Goal: Information Seeking & Learning: Learn about a topic

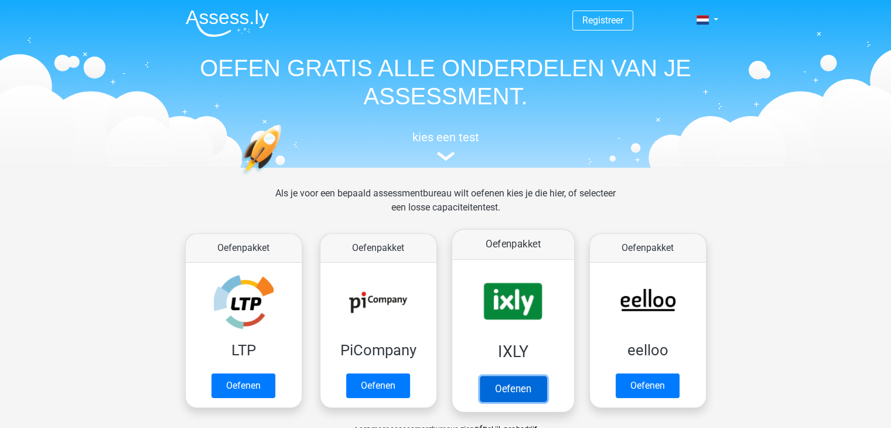
click at [521, 378] on link "Oefenen" at bounding box center [512, 388] width 67 height 26
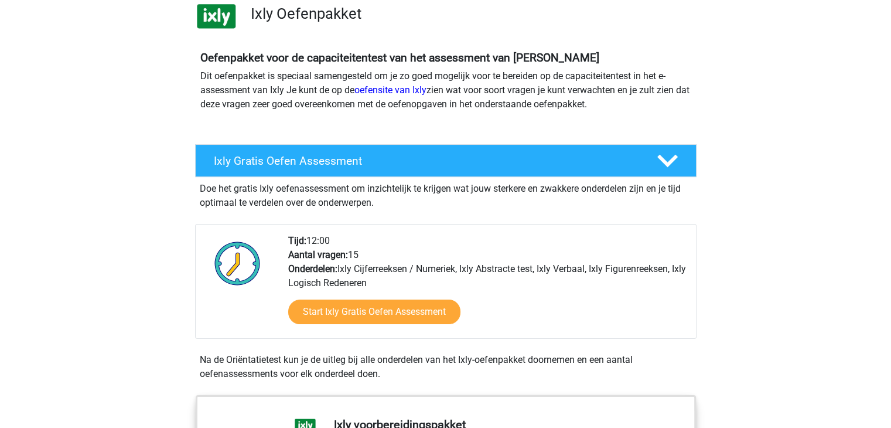
scroll to position [117, 0]
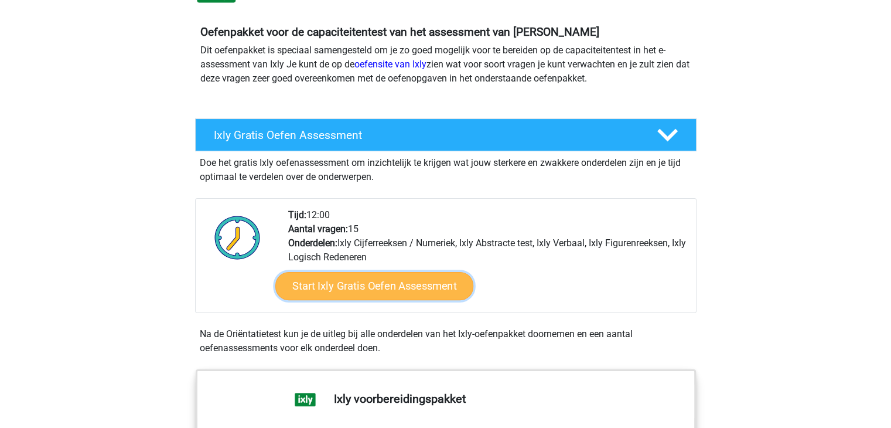
click at [408, 284] on link "Start Ixly Gratis Oefen Assessment" at bounding box center [374, 286] width 198 height 28
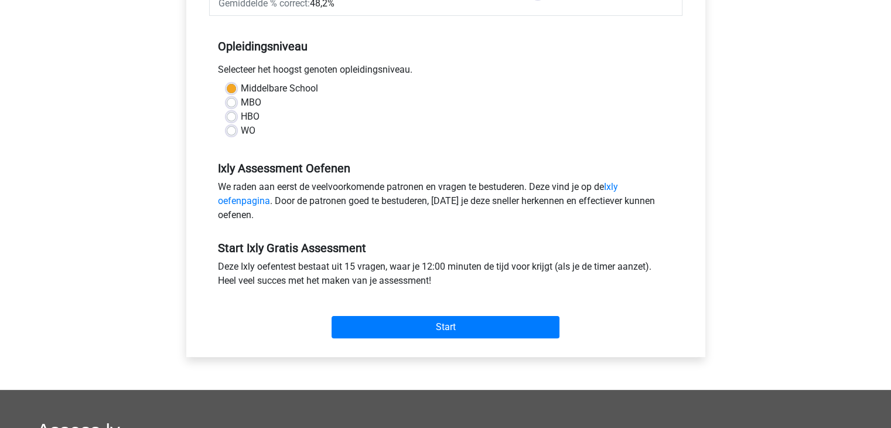
scroll to position [293, 0]
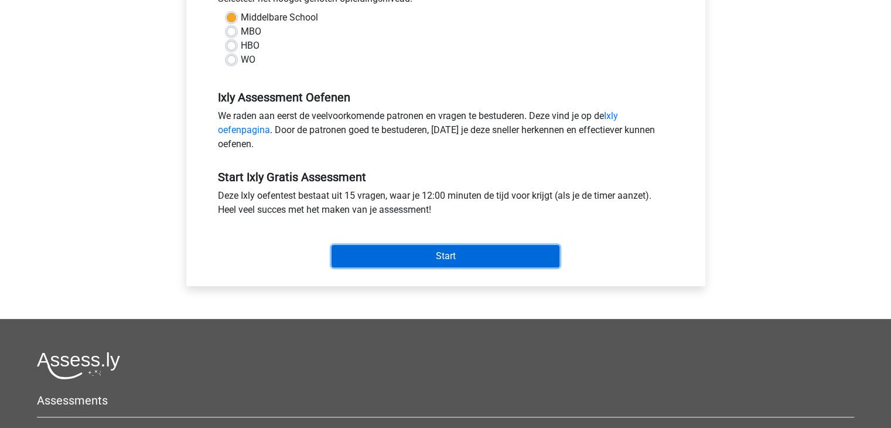
click at [438, 257] on input "Start" at bounding box center [446, 256] width 228 height 22
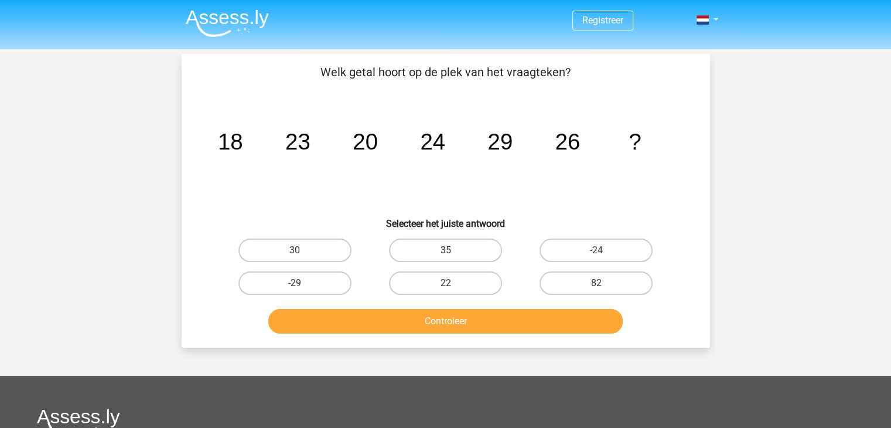
click at [448, 286] on input "22" at bounding box center [449, 287] width 8 height 8
radio input "true"
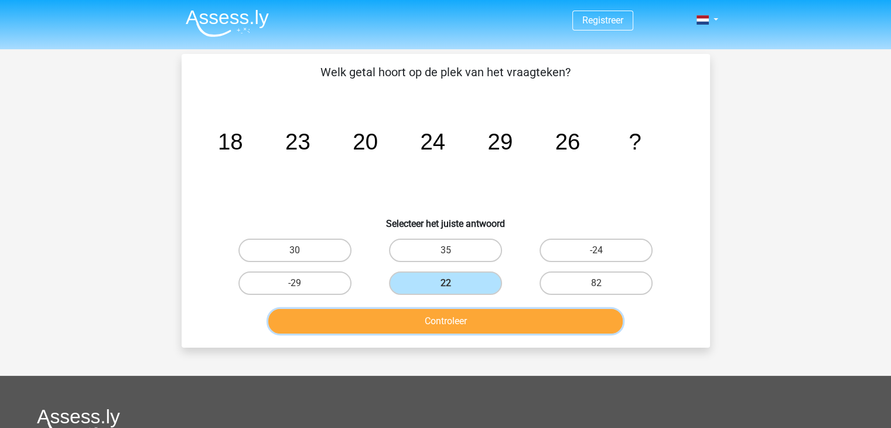
click at [452, 323] on button "Controleer" at bounding box center [445, 321] width 354 height 25
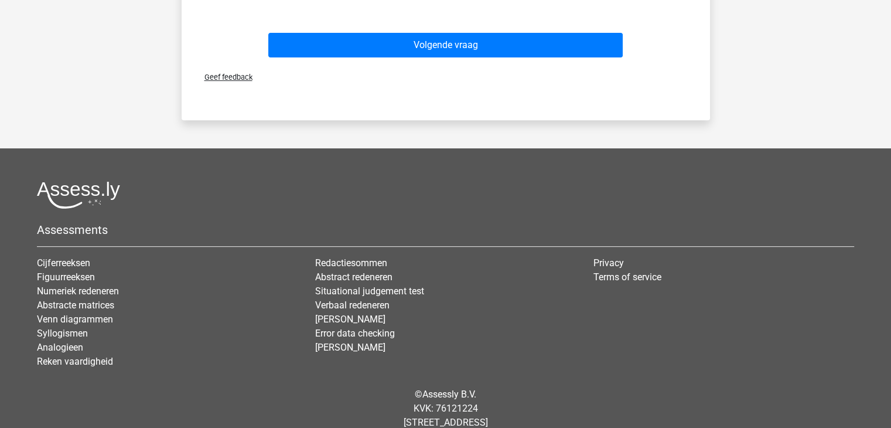
scroll to position [514, 0]
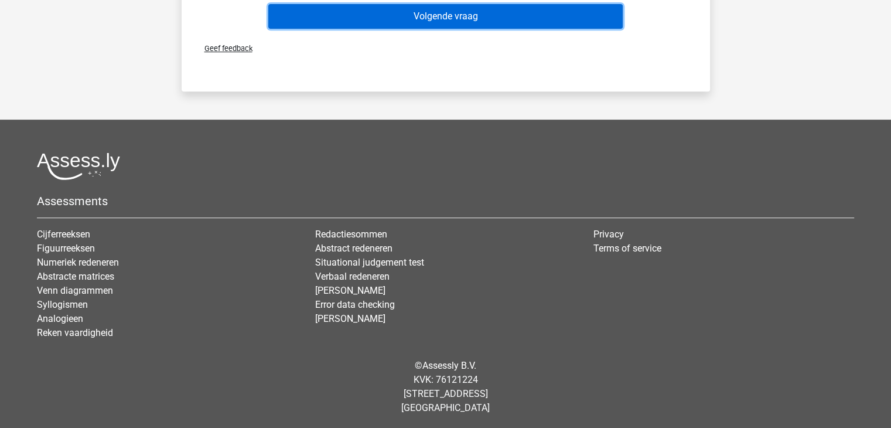
click at [464, 23] on button "Volgende vraag" at bounding box center [445, 16] width 354 height 25
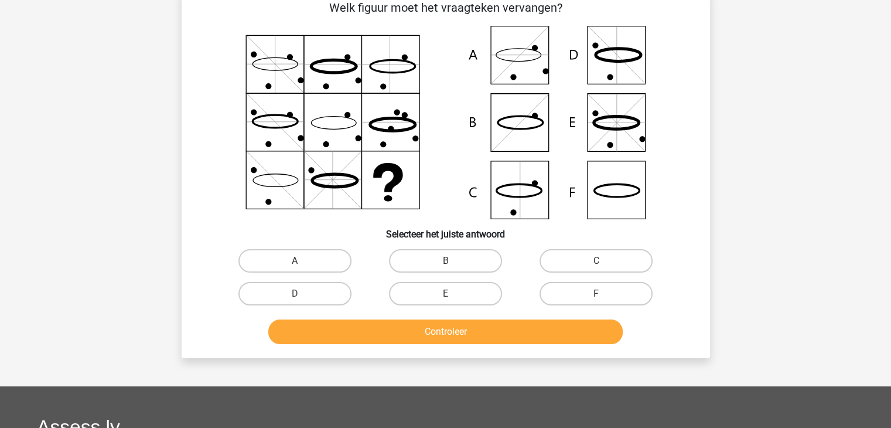
scroll to position [54, 0]
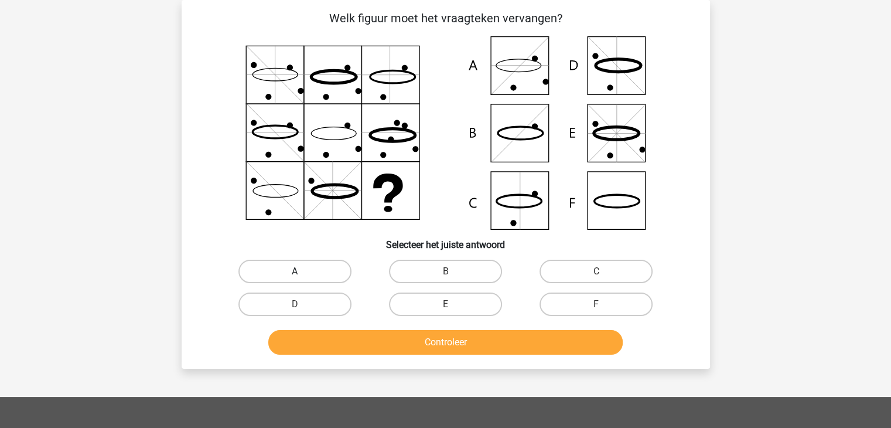
click at [279, 269] on label "A" at bounding box center [294, 270] width 113 height 23
click at [295, 271] on input "A" at bounding box center [299, 275] width 8 height 8
radio input "true"
click at [605, 298] on label "F" at bounding box center [595, 303] width 113 height 23
click at [604, 304] on input "F" at bounding box center [600, 308] width 8 height 8
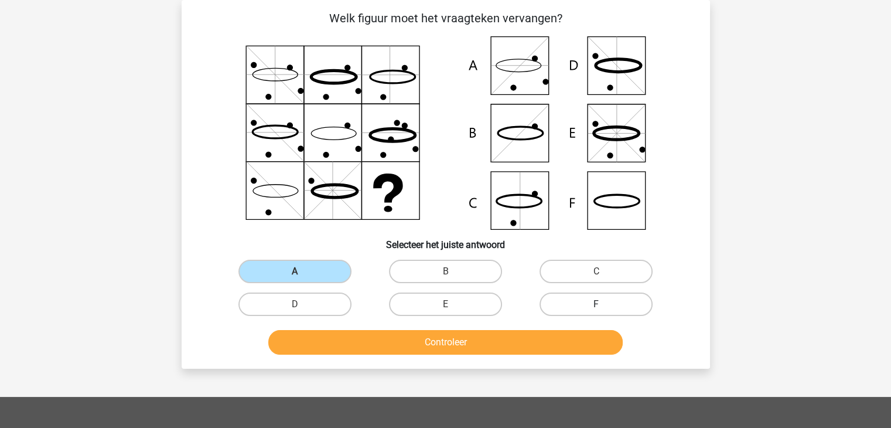
radio input "true"
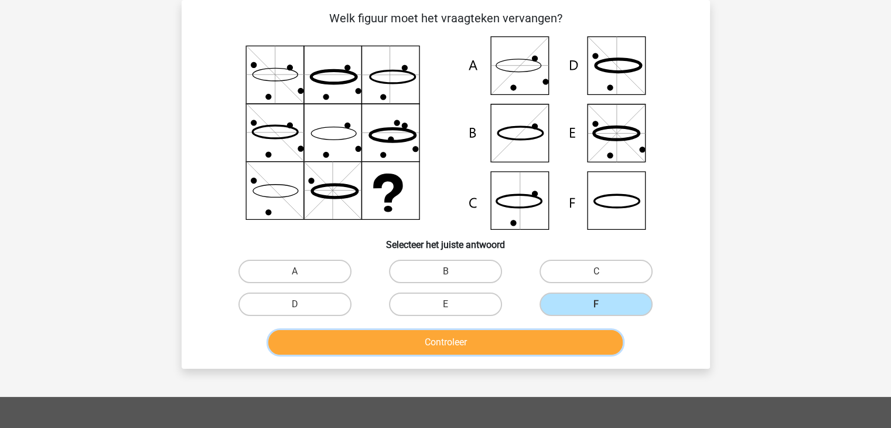
click at [525, 334] on button "Controleer" at bounding box center [445, 342] width 354 height 25
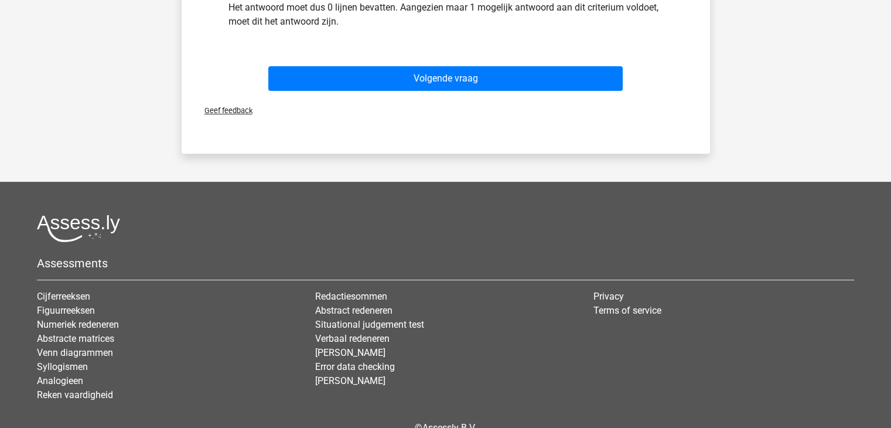
scroll to position [464, 0]
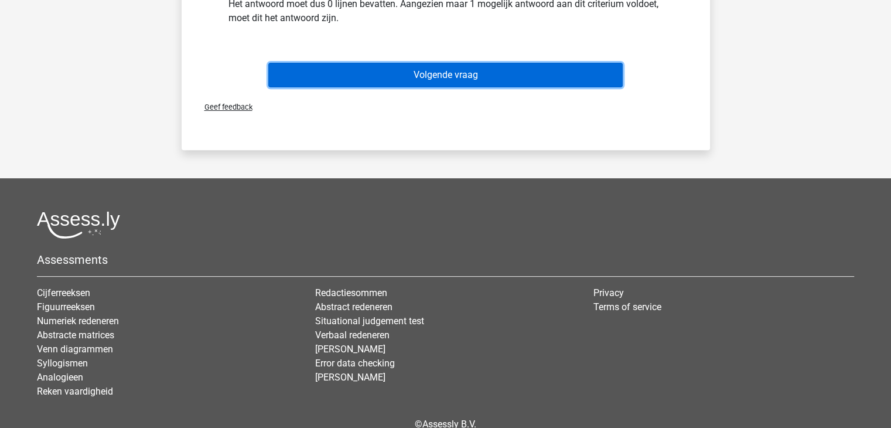
click at [467, 82] on button "Volgende vraag" at bounding box center [445, 75] width 354 height 25
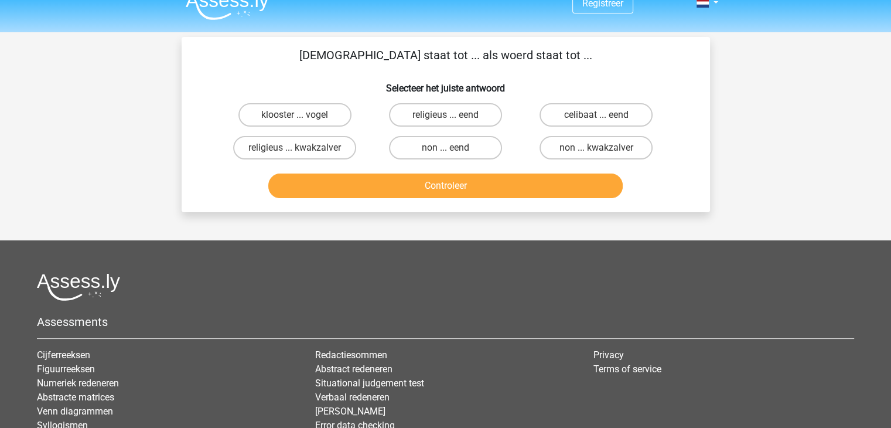
scroll to position [0, 0]
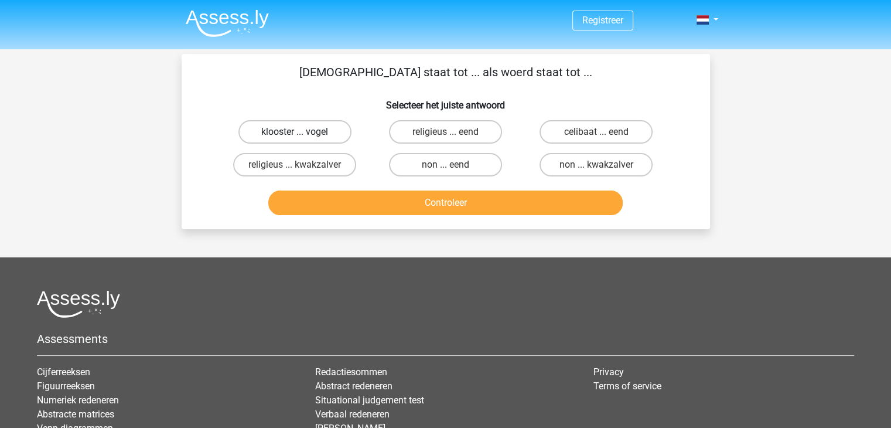
click at [302, 128] on label "klooster ... vogel" at bounding box center [294, 131] width 113 height 23
click at [302, 132] on input "klooster ... vogel" at bounding box center [299, 136] width 8 height 8
radio input "true"
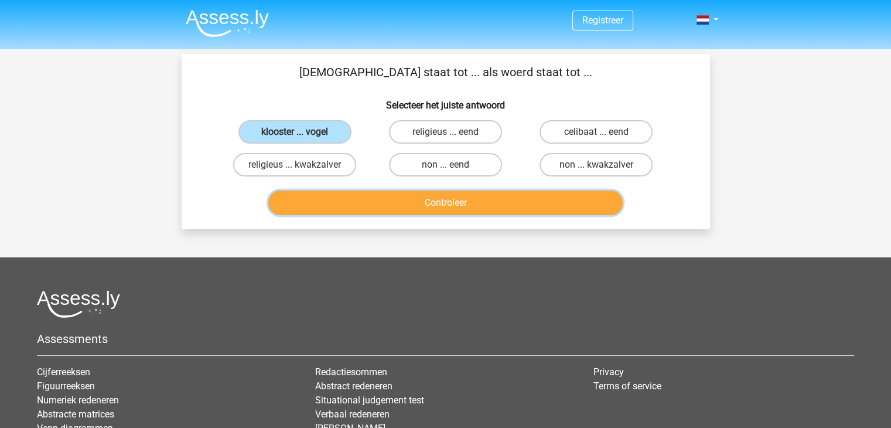
click at [403, 209] on button "Controleer" at bounding box center [445, 202] width 354 height 25
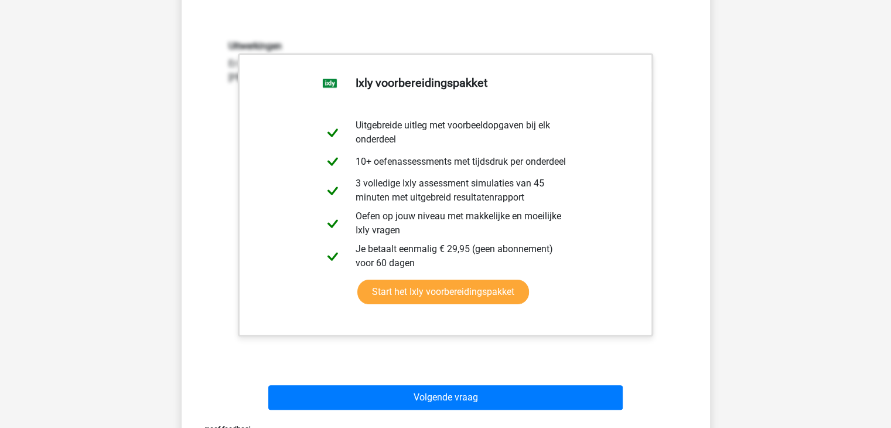
scroll to position [410, 0]
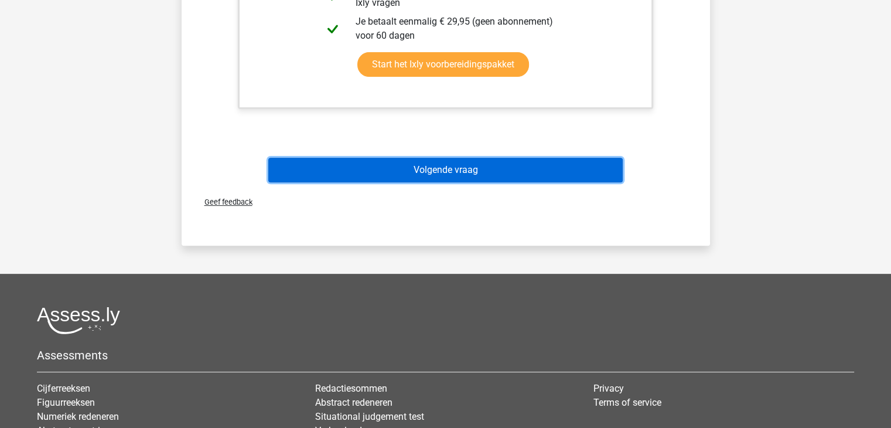
click at [412, 165] on button "Volgende vraag" at bounding box center [445, 170] width 354 height 25
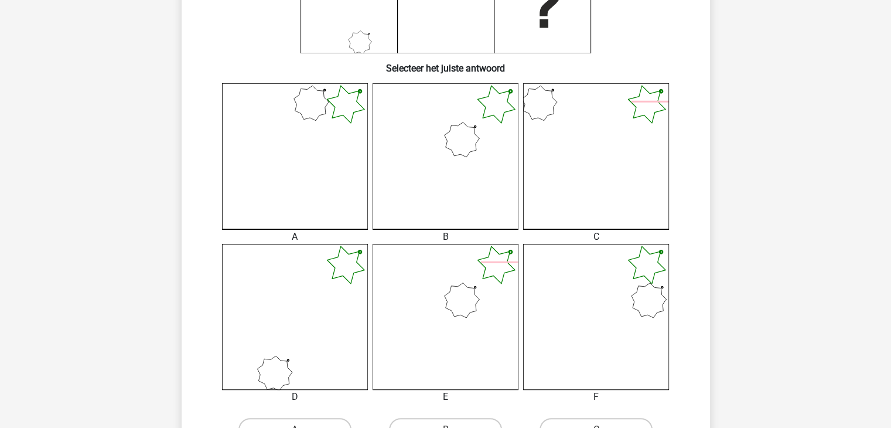
scroll to position [288, 0]
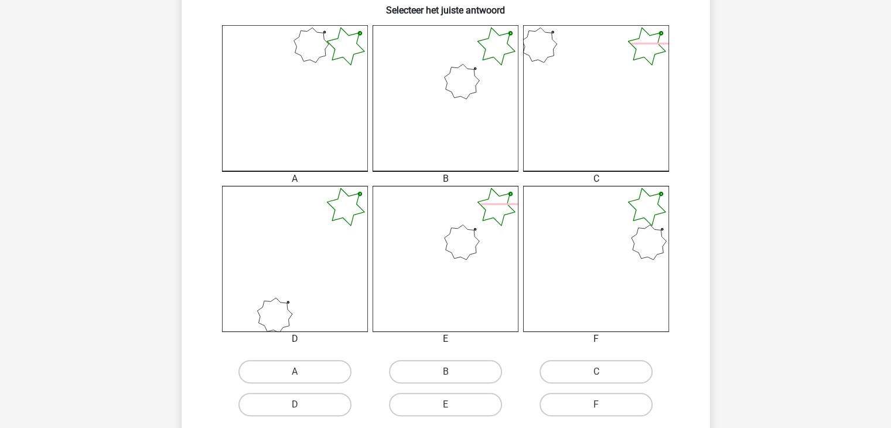
click at [449, 372] on input "B" at bounding box center [449, 375] width 8 height 8
radio input "true"
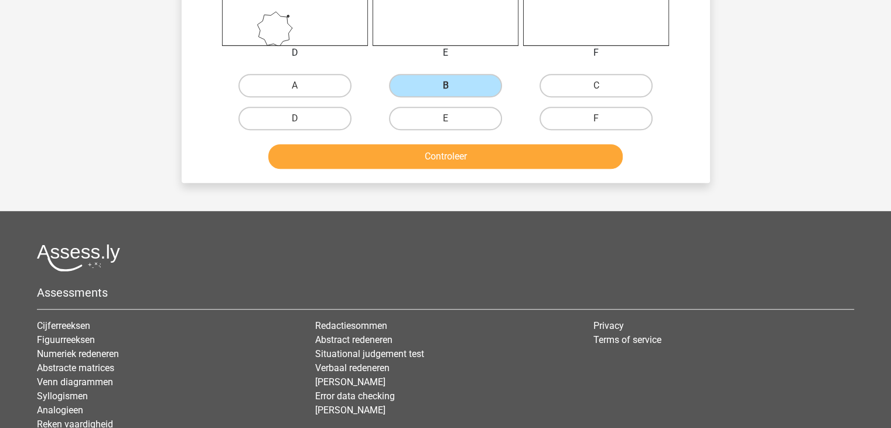
scroll to position [581, 0]
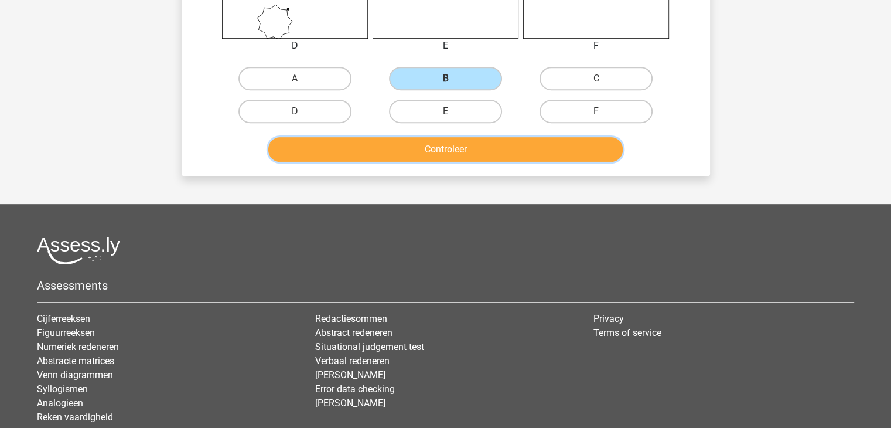
click at [463, 158] on button "Controleer" at bounding box center [445, 149] width 354 height 25
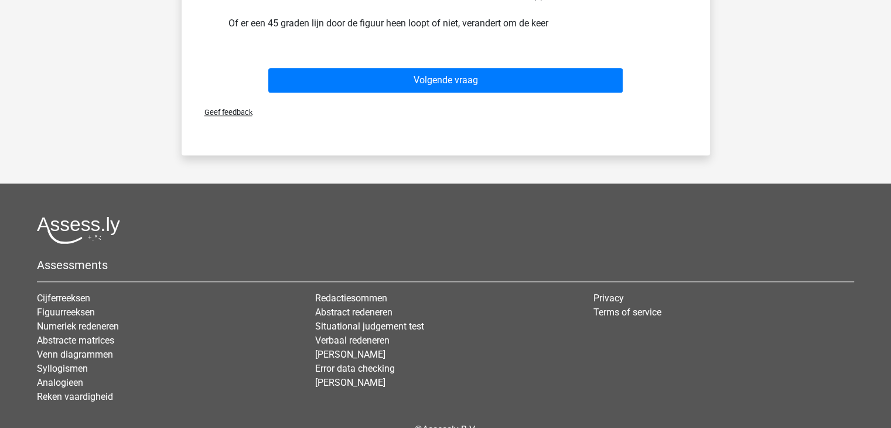
scroll to position [874, 0]
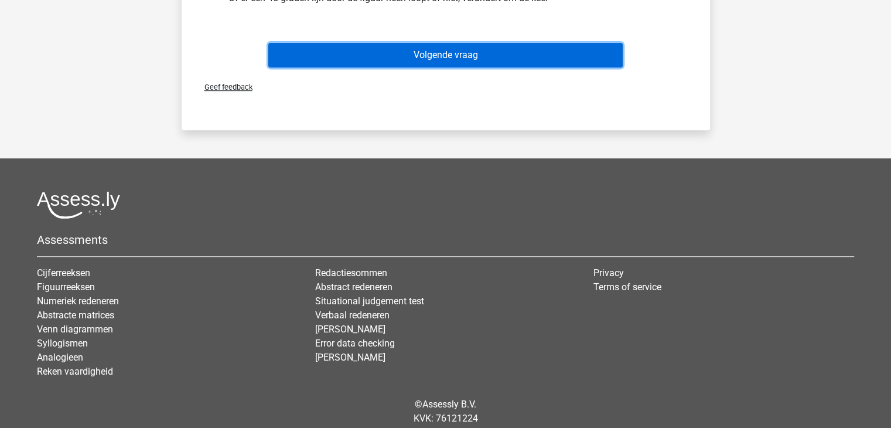
click at [442, 60] on button "Volgende vraag" at bounding box center [445, 55] width 354 height 25
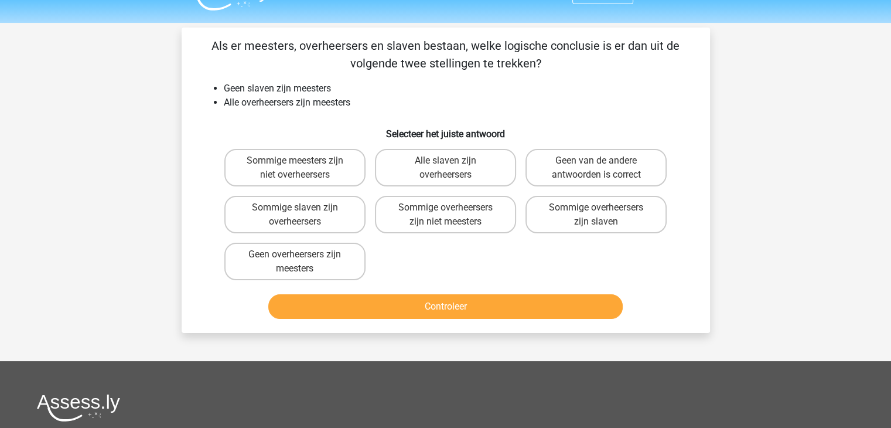
scroll to position [0, 0]
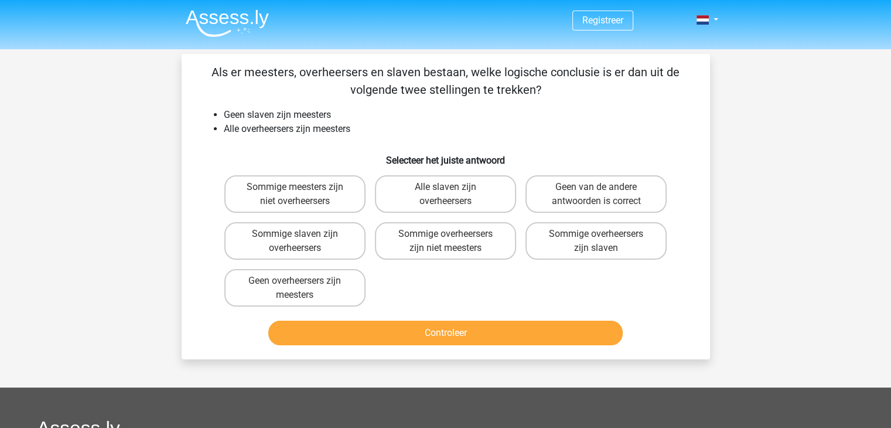
click at [600, 191] on input "Geen van de andere antwoorden is correct" at bounding box center [600, 191] width 8 height 8
radio input "true"
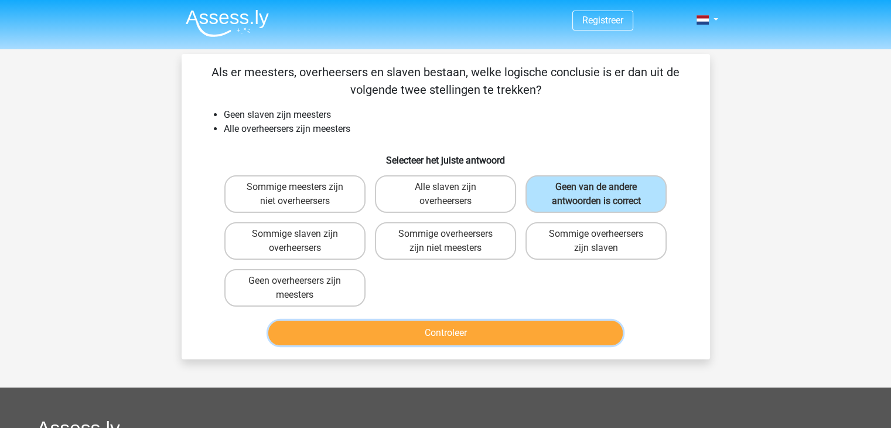
click at [577, 328] on button "Controleer" at bounding box center [445, 332] width 354 height 25
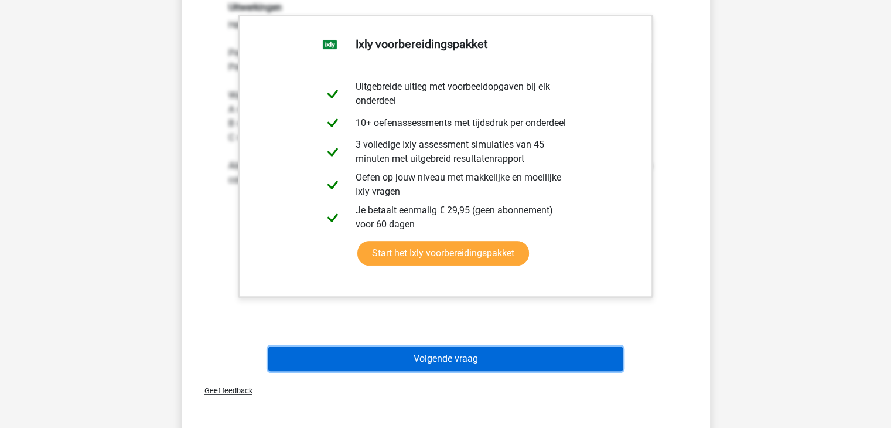
click at [549, 350] on button "Volgende vraag" at bounding box center [445, 358] width 354 height 25
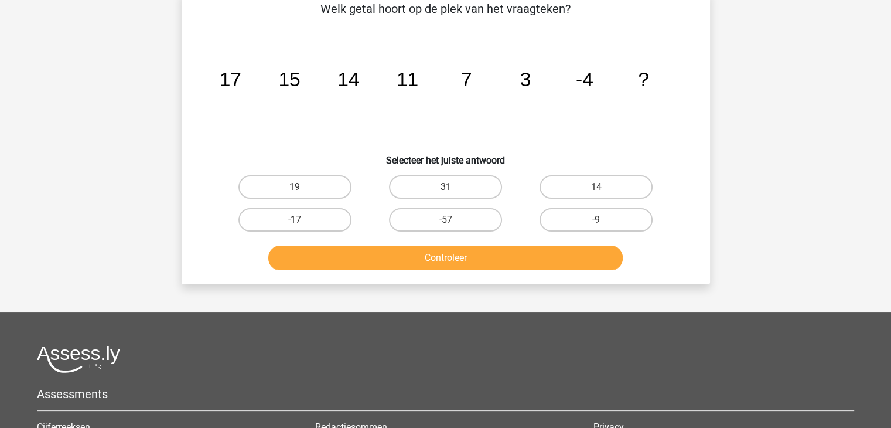
scroll to position [54, 0]
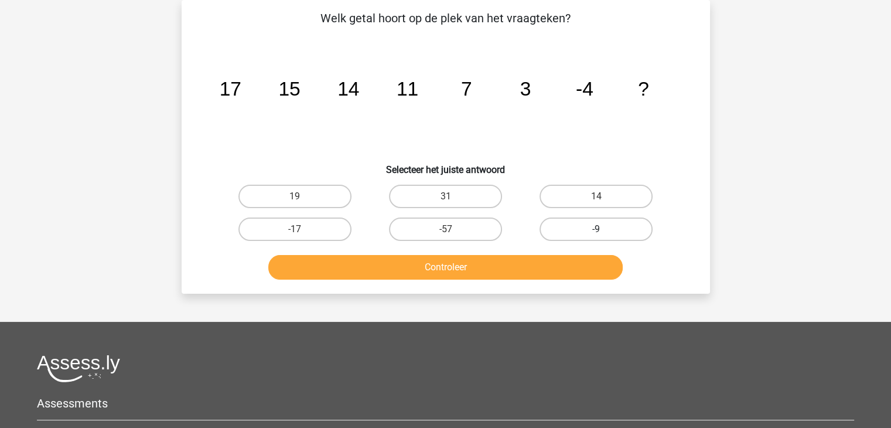
click at [610, 231] on label "-9" at bounding box center [595, 228] width 113 height 23
click at [604, 231] on input "-9" at bounding box center [600, 233] width 8 height 8
radio input "true"
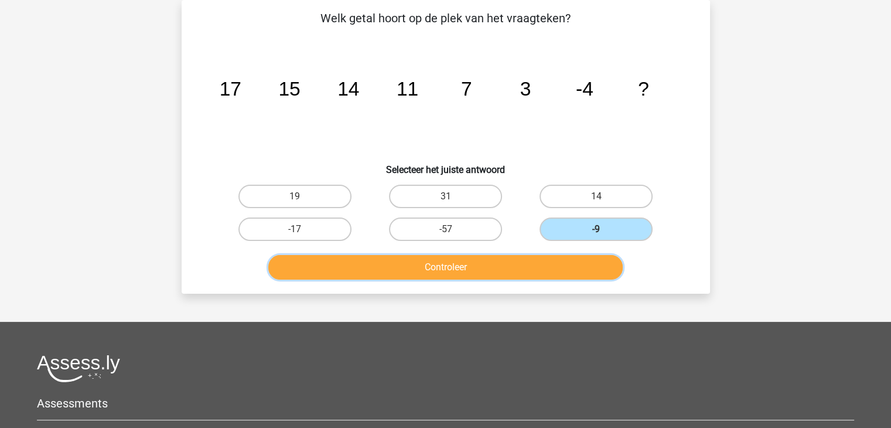
click at [513, 264] on button "Controleer" at bounding box center [445, 267] width 354 height 25
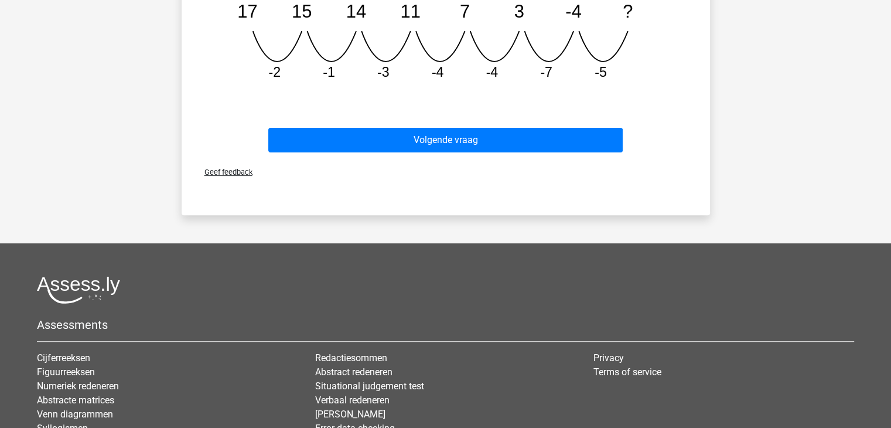
scroll to position [405, 0]
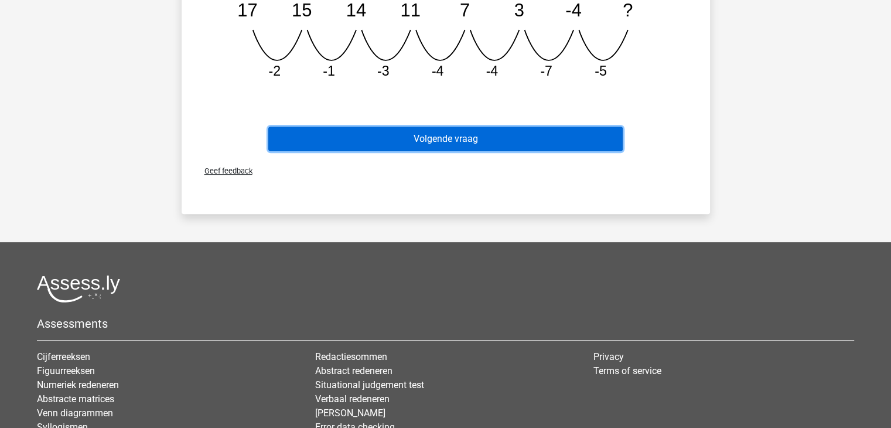
click at [469, 139] on button "Volgende vraag" at bounding box center [445, 139] width 354 height 25
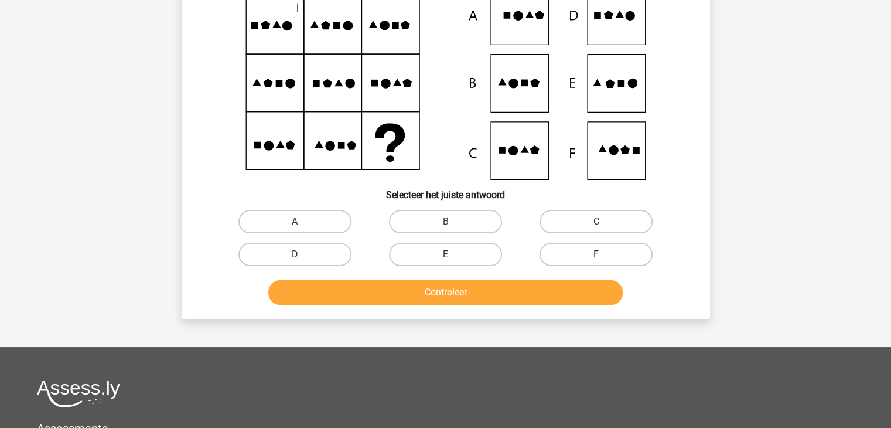
scroll to position [54, 0]
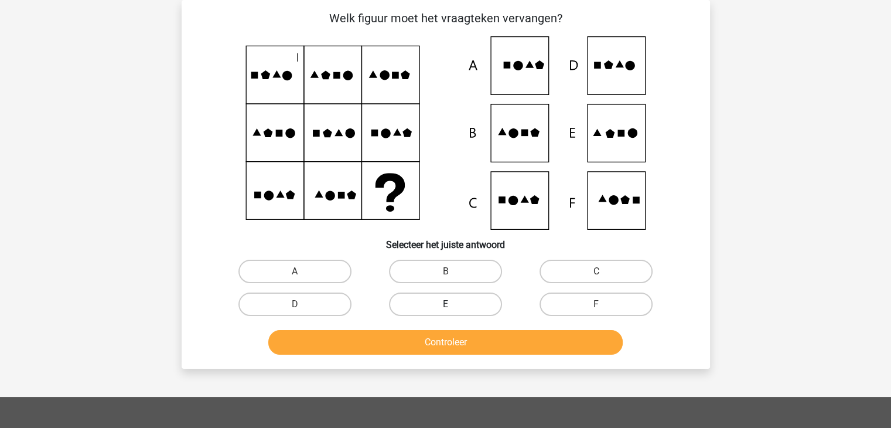
click at [452, 302] on label "E" at bounding box center [445, 303] width 113 height 23
click at [452, 304] on input "E" at bounding box center [449, 308] width 8 height 8
radio input "true"
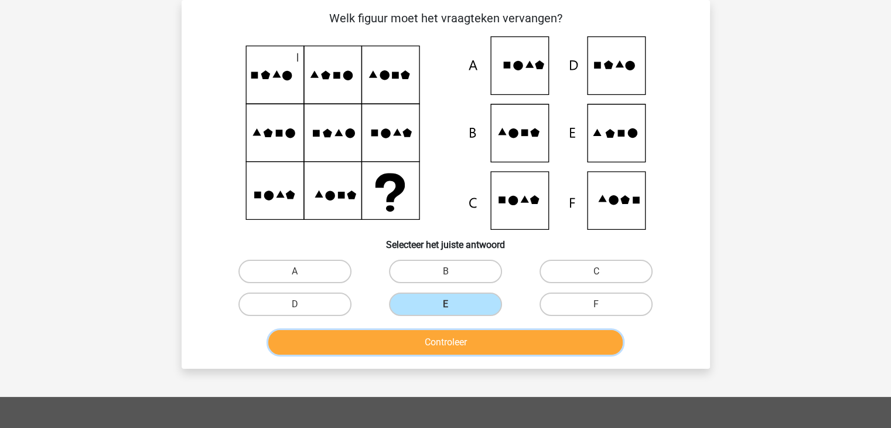
click at [455, 340] on button "Controleer" at bounding box center [445, 342] width 354 height 25
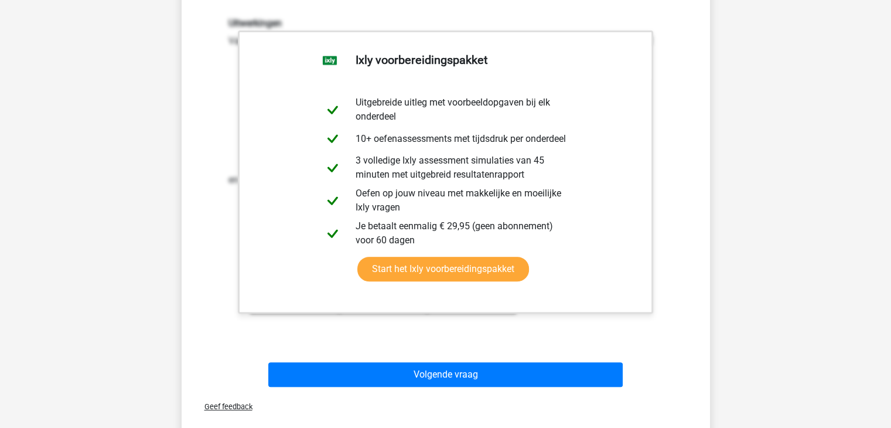
scroll to position [405, 0]
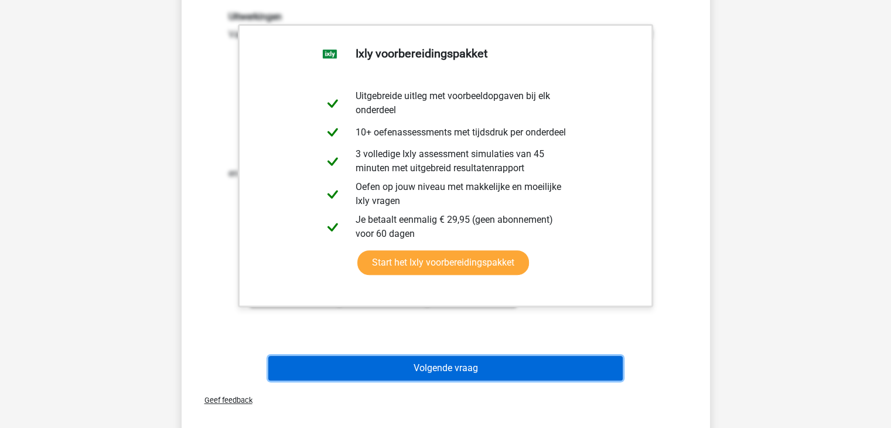
click at [457, 366] on button "Volgende vraag" at bounding box center [445, 368] width 354 height 25
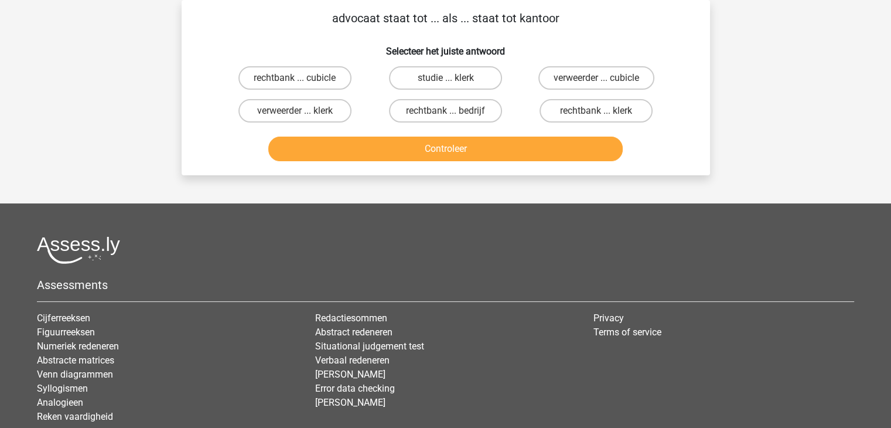
scroll to position [0, 0]
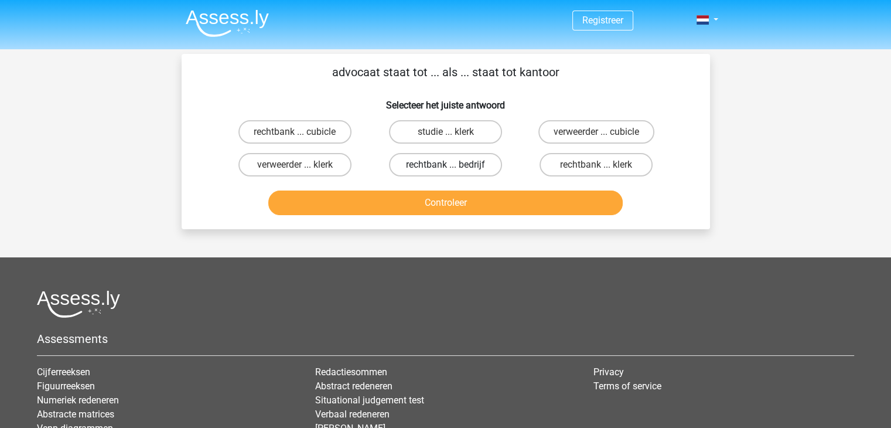
click at [427, 166] on label "rechtbank ... bedrijf" at bounding box center [445, 164] width 113 height 23
click at [445, 166] on input "rechtbank ... bedrijf" at bounding box center [449, 169] width 8 height 8
radio input "true"
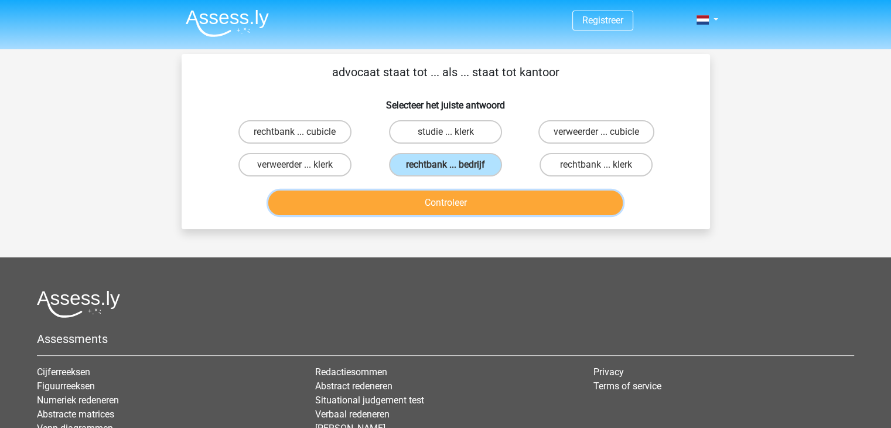
click at [428, 193] on button "Controleer" at bounding box center [445, 202] width 354 height 25
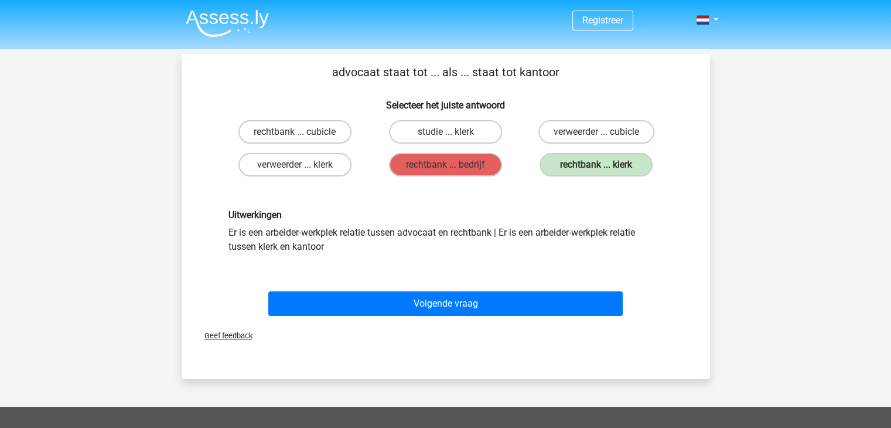
click at [465, 315] on div "Volgende vraag" at bounding box center [446, 305] width 452 height 29
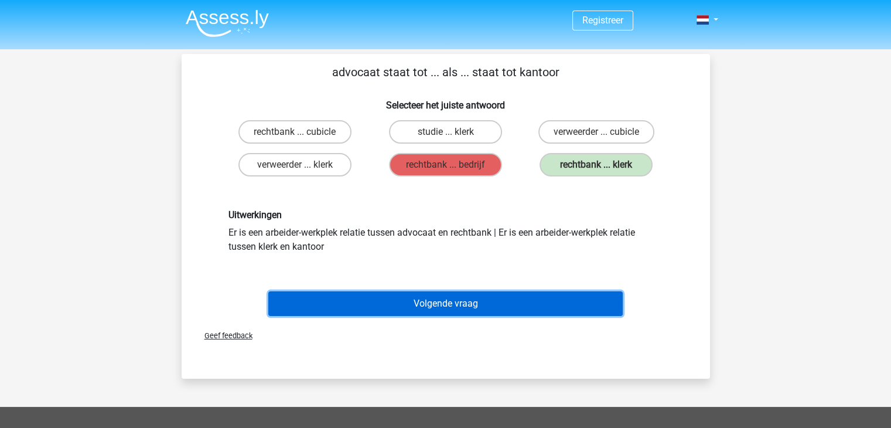
click at [470, 306] on button "Volgende vraag" at bounding box center [445, 303] width 354 height 25
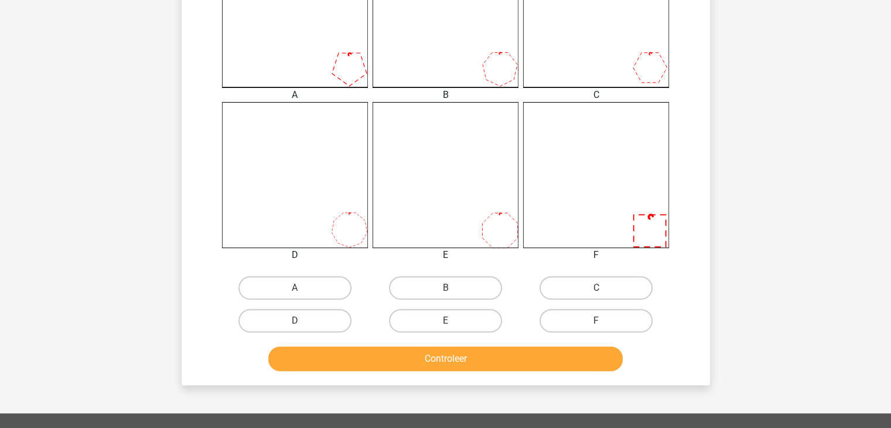
scroll to position [405, 0]
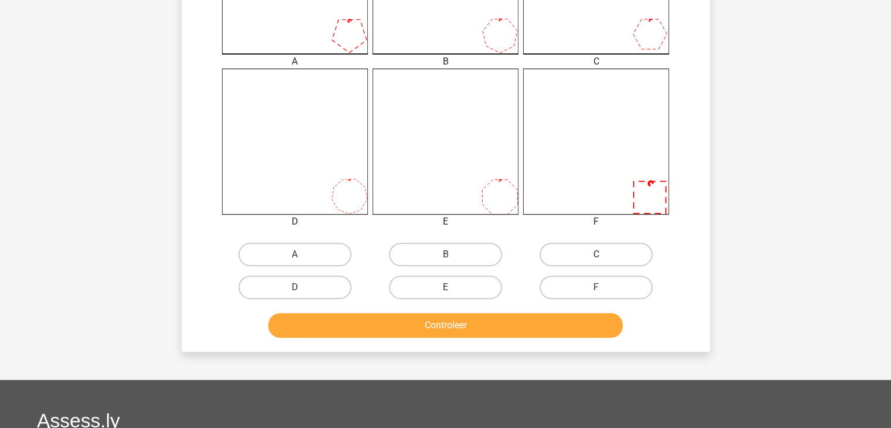
click at [592, 255] on label "C" at bounding box center [595, 254] width 113 height 23
click at [596, 255] on input "C" at bounding box center [600, 258] width 8 height 8
radio input "true"
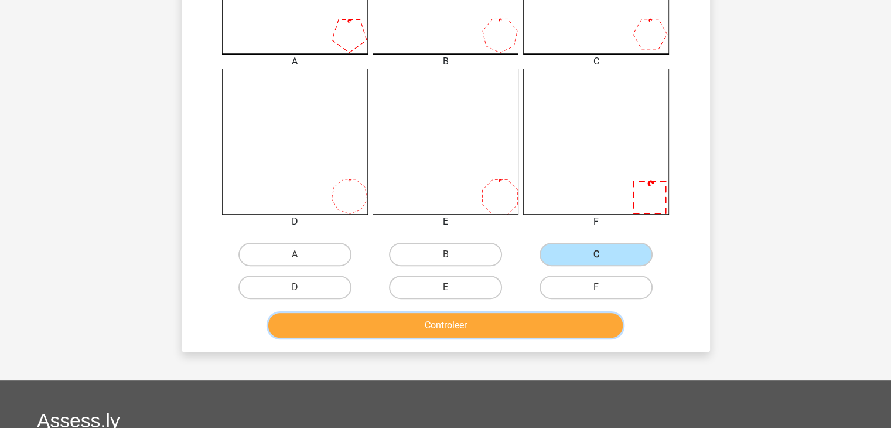
click at [478, 329] on button "Controleer" at bounding box center [445, 325] width 354 height 25
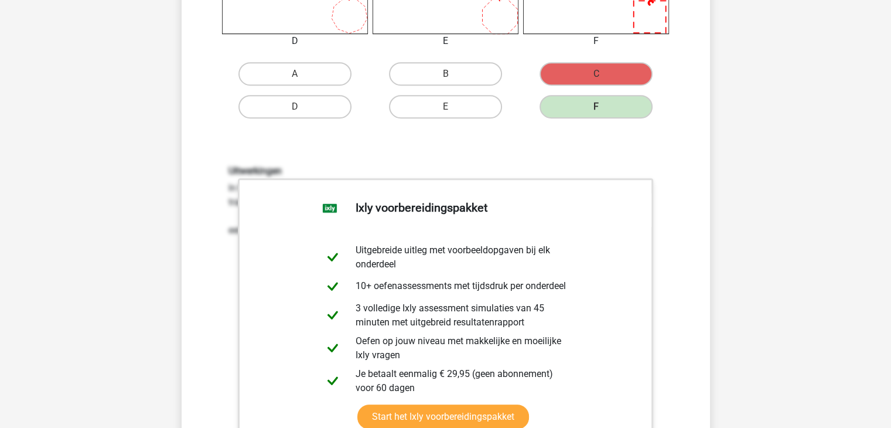
scroll to position [761, 0]
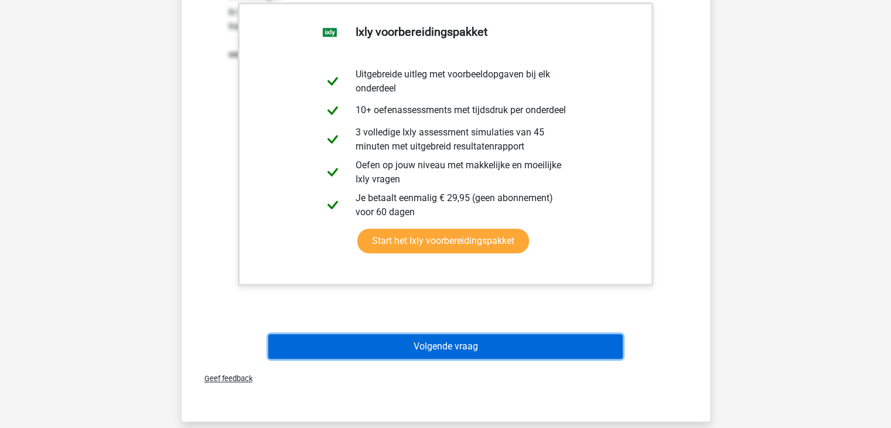
click at [479, 356] on button "Volgende vraag" at bounding box center [445, 346] width 354 height 25
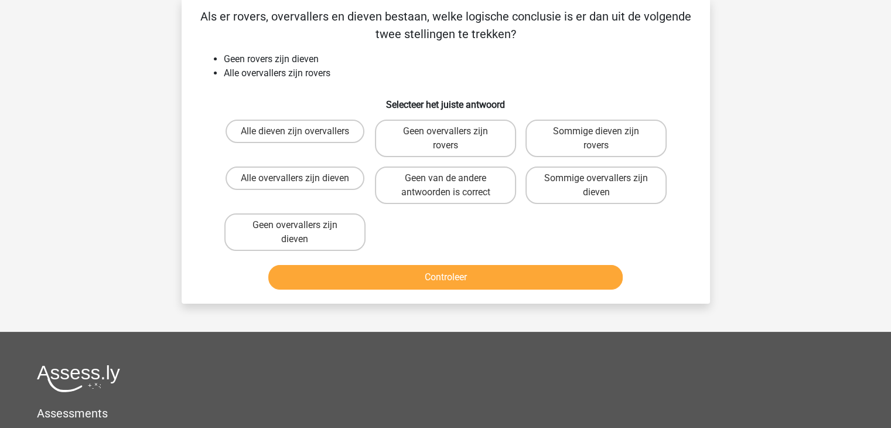
scroll to position [54, 0]
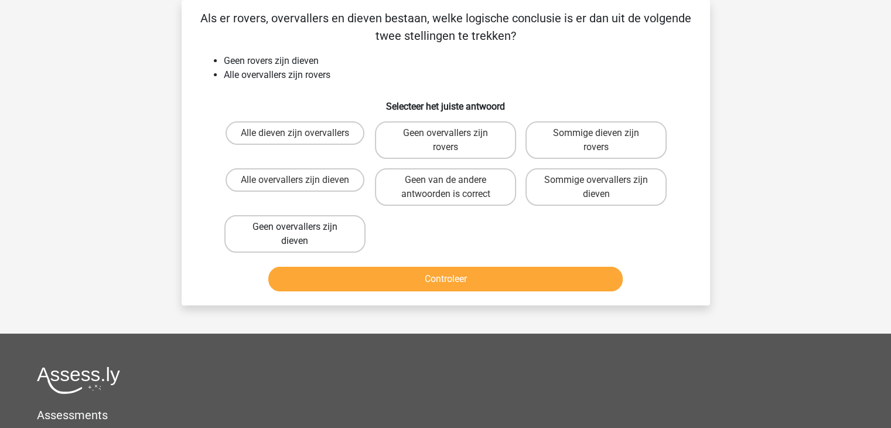
click at [339, 235] on label "Geen overvallers zijn dieven" at bounding box center [294, 233] width 141 height 37
click at [302, 234] on input "Geen overvallers zijn dieven" at bounding box center [299, 231] width 8 height 8
radio input "true"
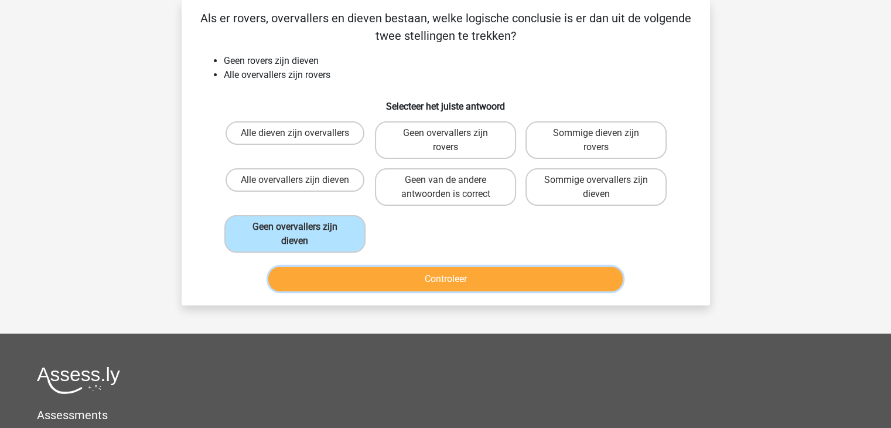
click at [430, 280] on button "Controleer" at bounding box center [445, 279] width 354 height 25
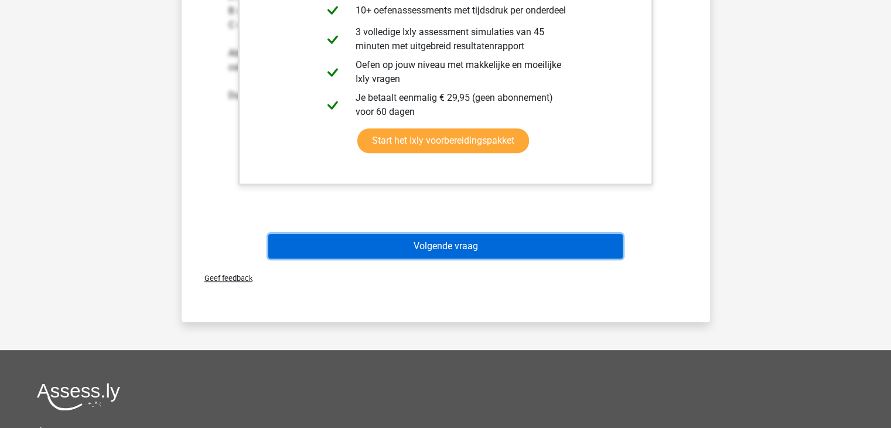
click at [450, 250] on button "Volgende vraag" at bounding box center [445, 246] width 354 height 25
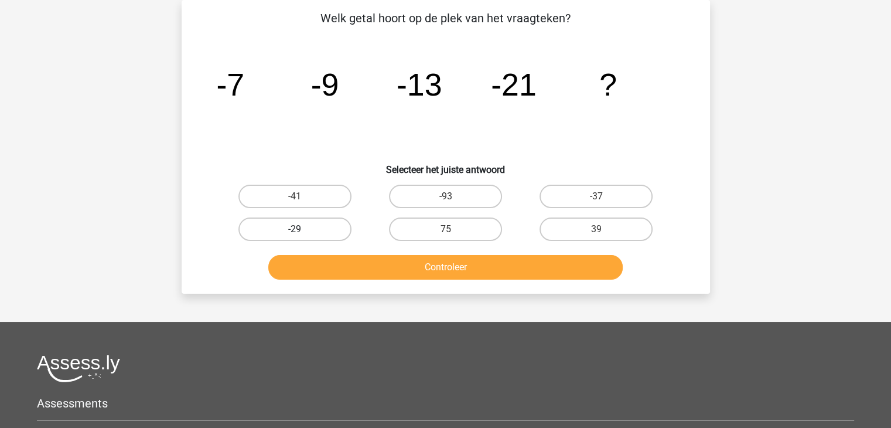
click at [307, 227] on label "-29" at bounding box center [294, 228] width 113 height 23
click at [302, 229] on input "-29" at bounding box center [299, 233] width 8 height 8
radio input "true"
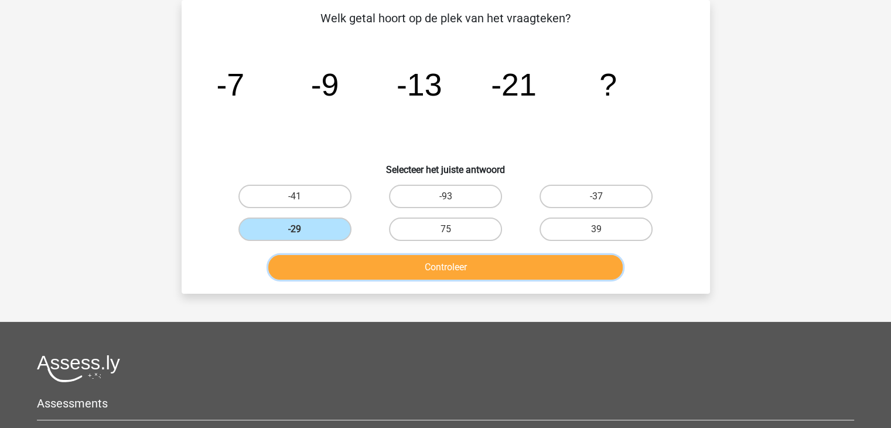
click at [471, 261] on button "Controleer" at bounding box center [445, 267] width 354 height 25
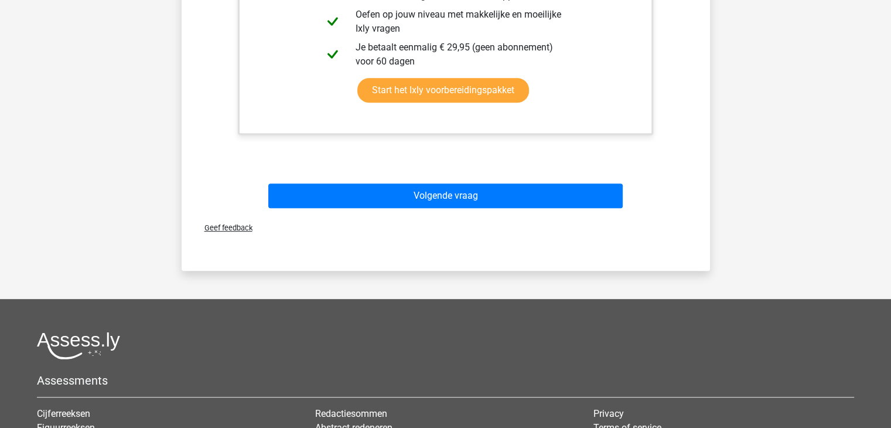
scroll to position [522, 0]
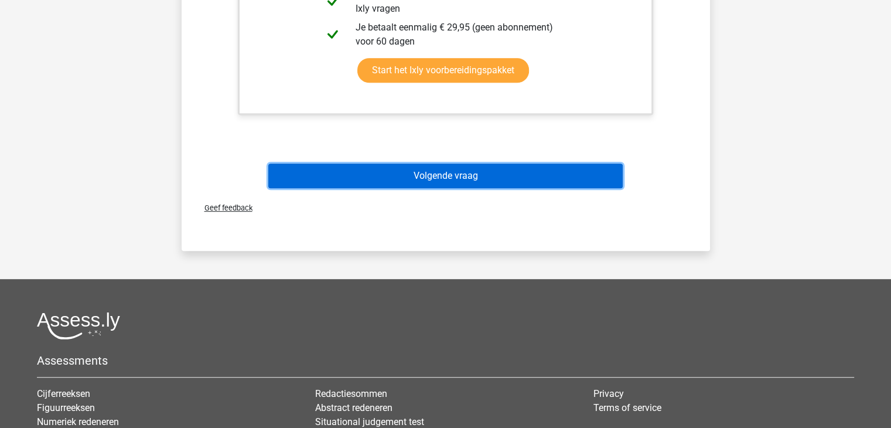
click at [440, 175] on button "Volgende vraag" at bounding box center [445, 175] width 354 height 25
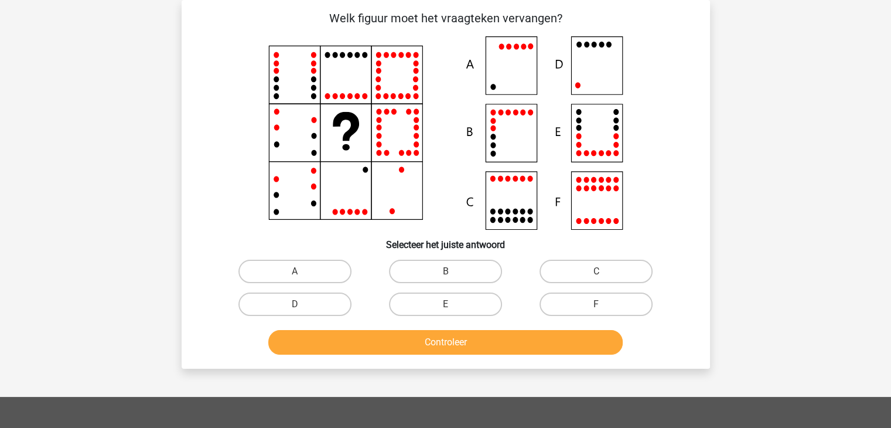
scroll to position [54, 0]
click at [570, 268] on label "C" at bounding box center [595, 270] width 113 height 23
click at [596, 271] on input "C" at bounding box center [600, 275] width 8 height 8
radio input "true"
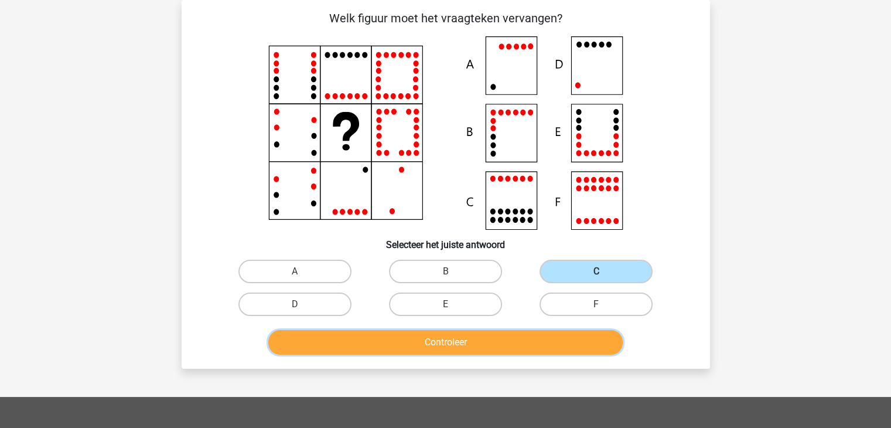
click at [521, 341] on button "Controleer" at bounding box center [445, 342] width 354 height 25
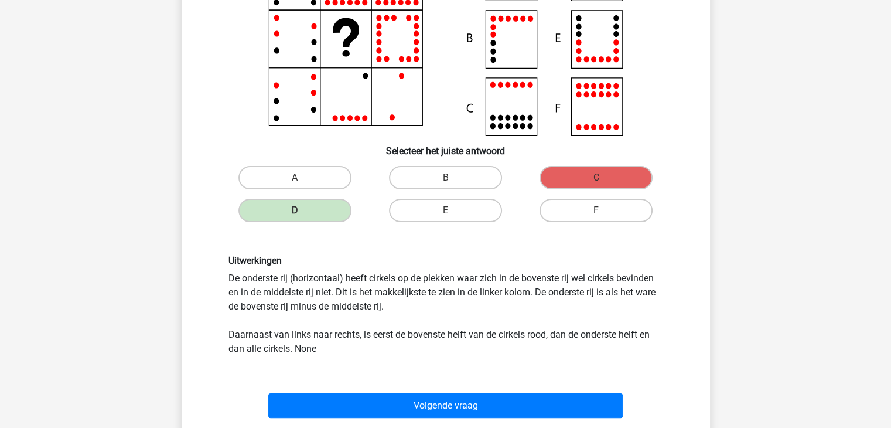
scroll to position [464, 0]
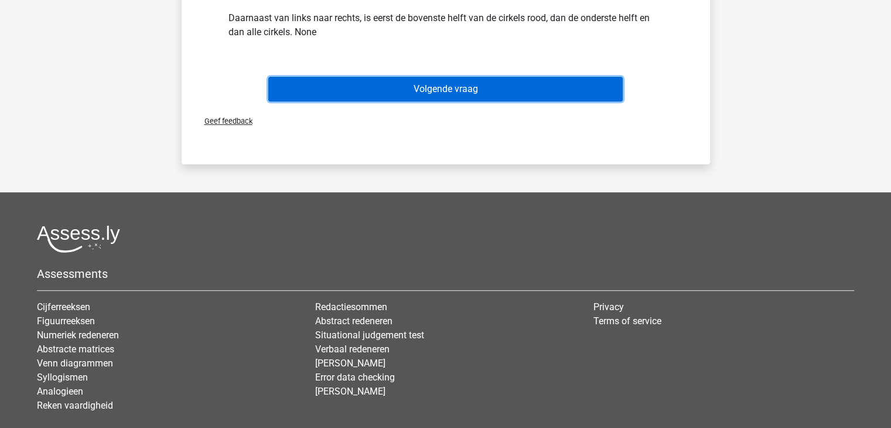
click at [426, 94] on button "Volgende vraag" at bounding box center [445, 89] width 354 height 25
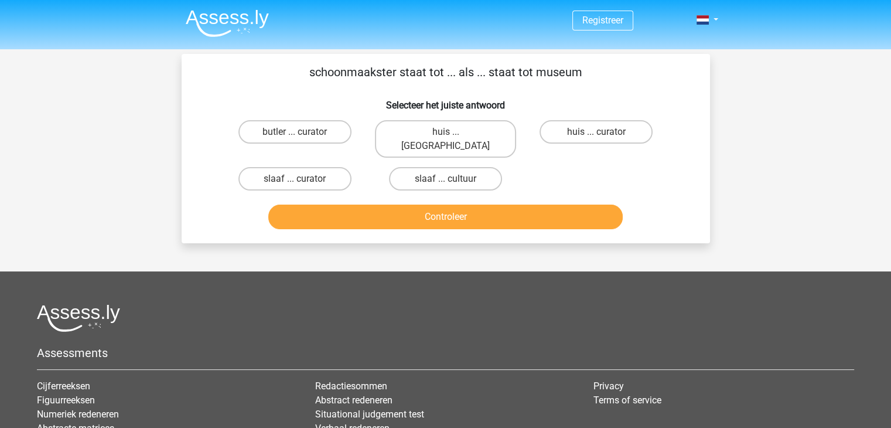
scroll to position [0, 0]
click at [449, 129] on label "huis ... louvre" at bounding box center [445, 138] width 141 height 37
click at [449, 132] on input "huis ... louvre" at bounding box center [449, 136] width 8 height 8
radio input "true"
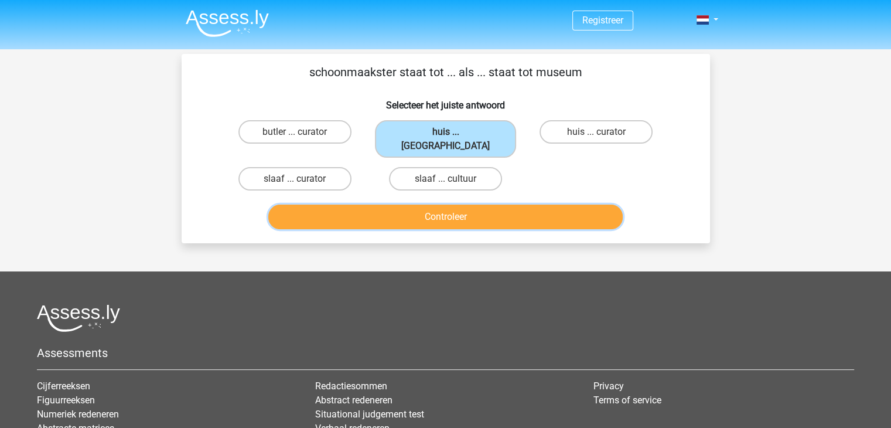
click at [442, 210] on button "Controleer" at bounding box center [445, 216] width 354 height 25
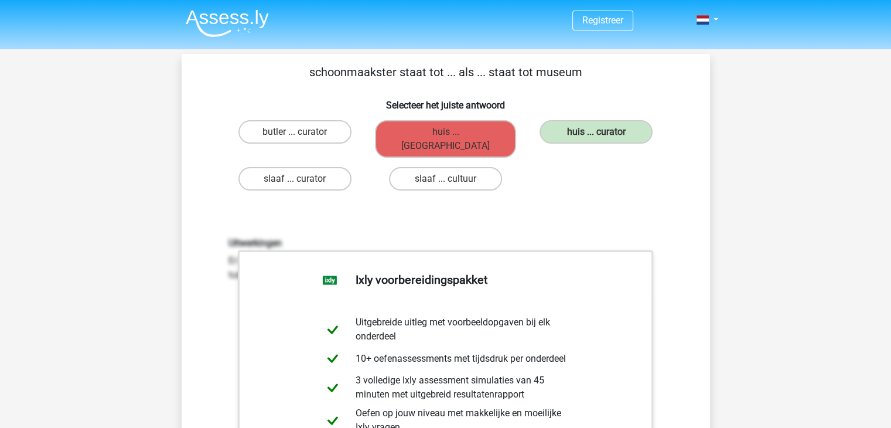
scroll to position [410, 0]
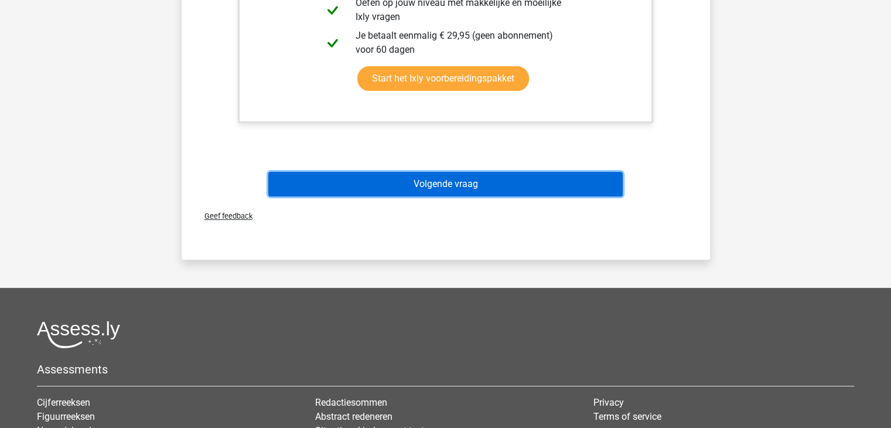
click at [467, 172] on button "Volgende vraag" at bounding box center [445, 184] width 354 height 25
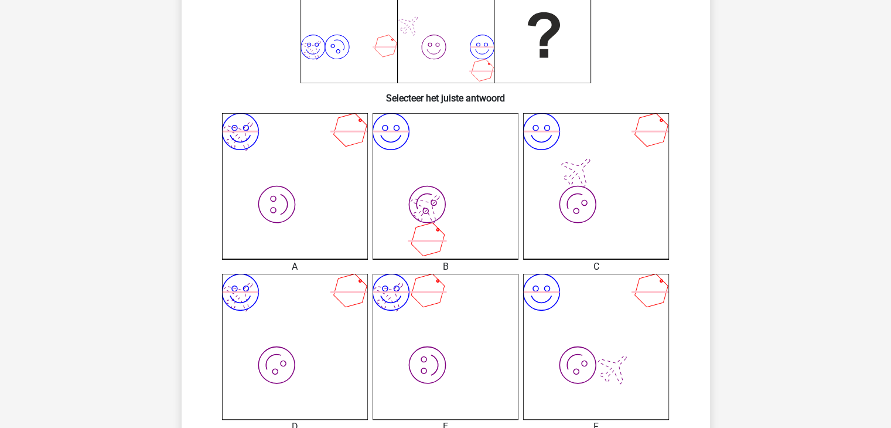
scroll to position [464, 0]
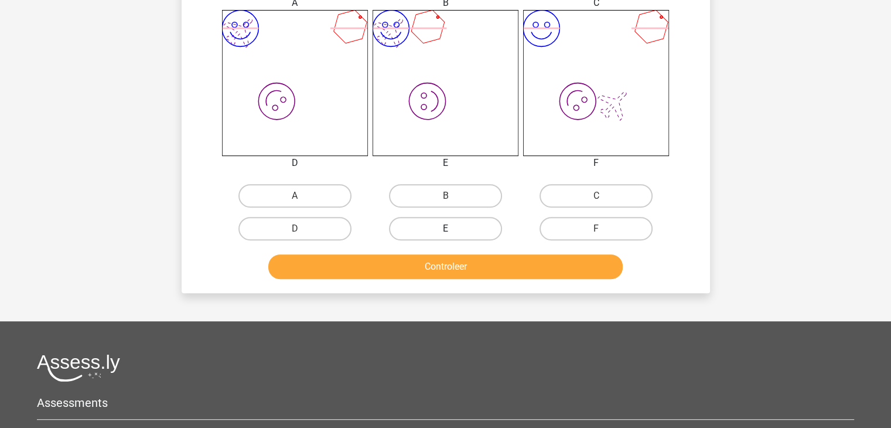
click at [463, 221] on label "E" at bounding box center [445, 228] width 113 height 23
click at [453, 228] on input "E" at bounding box center [449, 232] width 8 height 8
radio input "true"
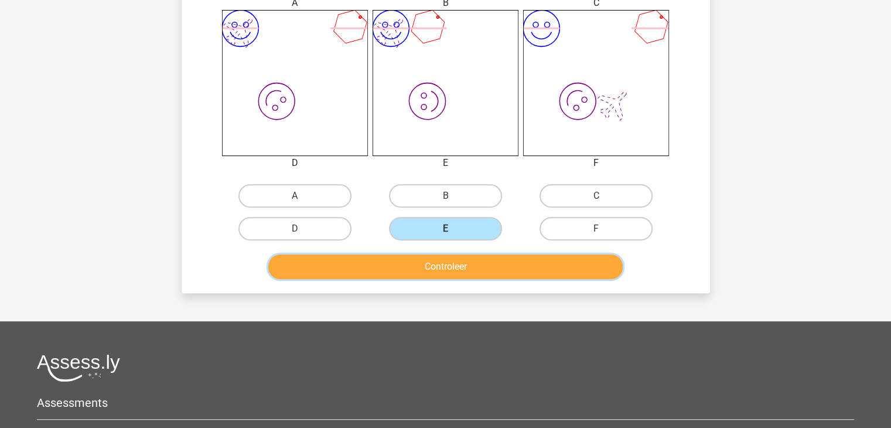
click at [461, 254] on button "Controleer" at bounding box center [445, 266] width 354 height 25
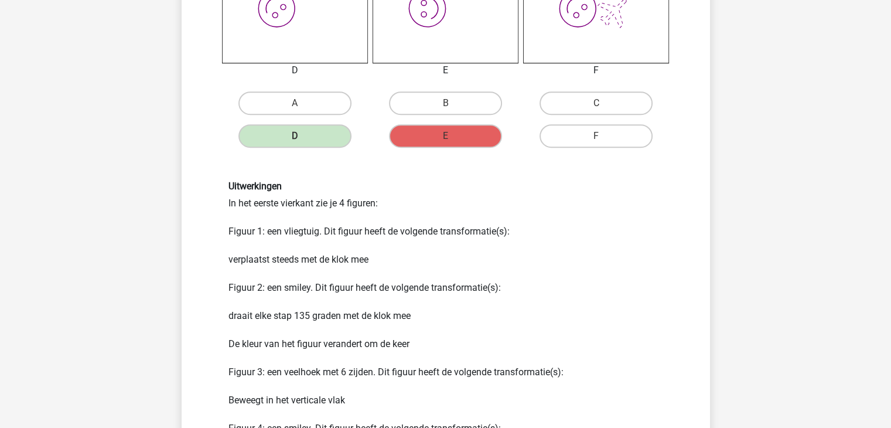
scroll to position [874, 0]
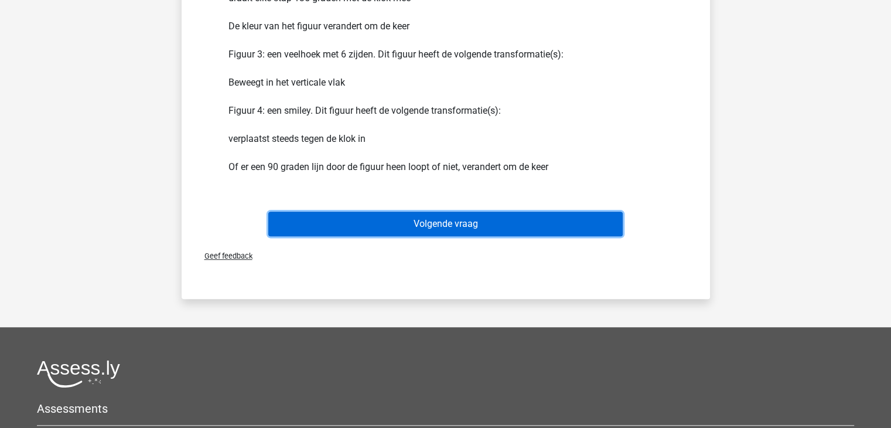
click at [478, 229] on button "Volgende vraag" at bounding box center [445, 223] width 354 height 25
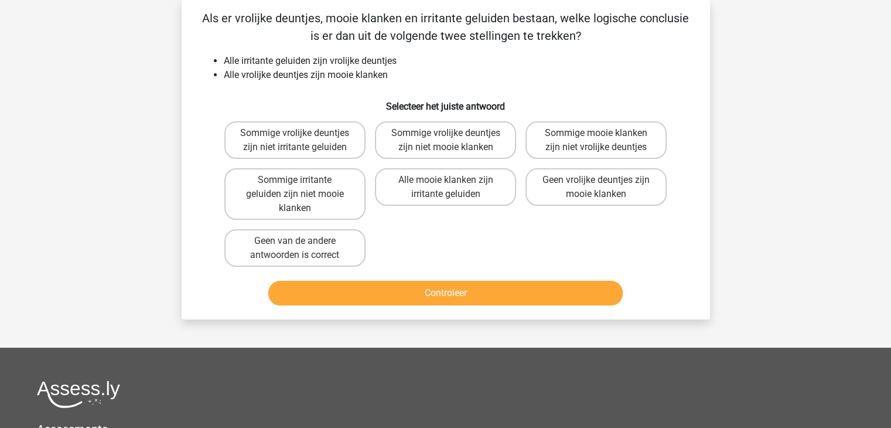
scroll to position [0, 0]
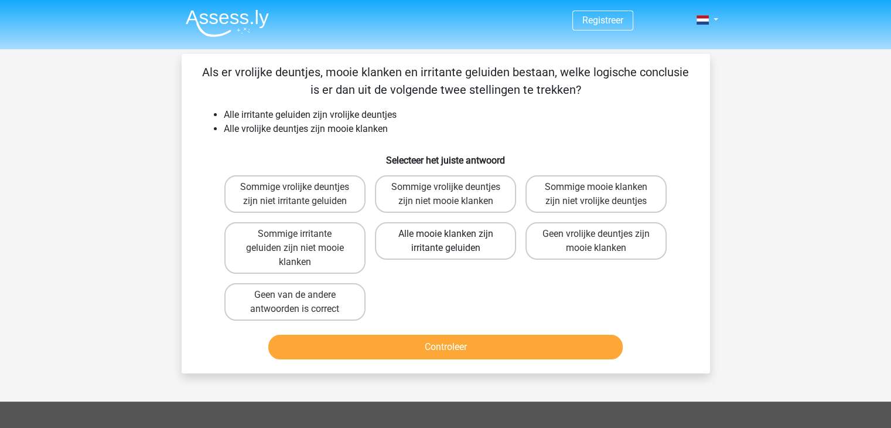
click at [440, 242] on label "Alle mooie klanken zijn irritante geluiden" at bounding box center [445, 240] width 141 height 37
click at [445, 241] on input "Alle mooie klanken zijn irritante geluiden" at bounding box center [449, 238] width 8 height 8
radio input "true"
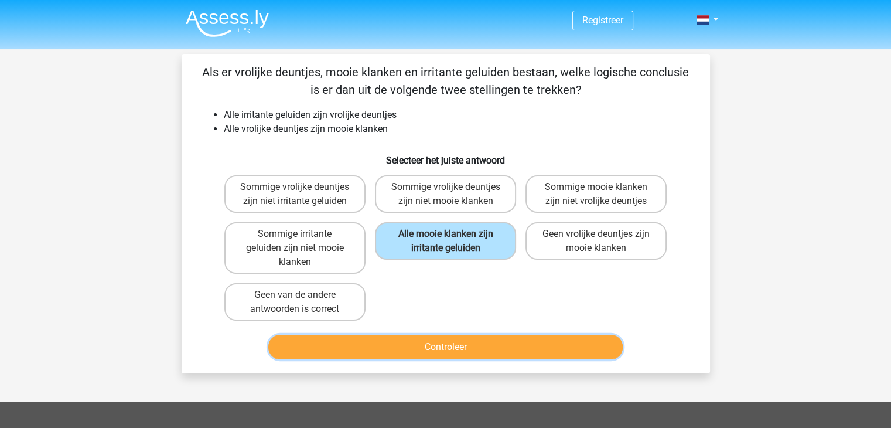
click at [419, 349] on button "Controleer" at bounding box center [445, 346] width 354 height 25
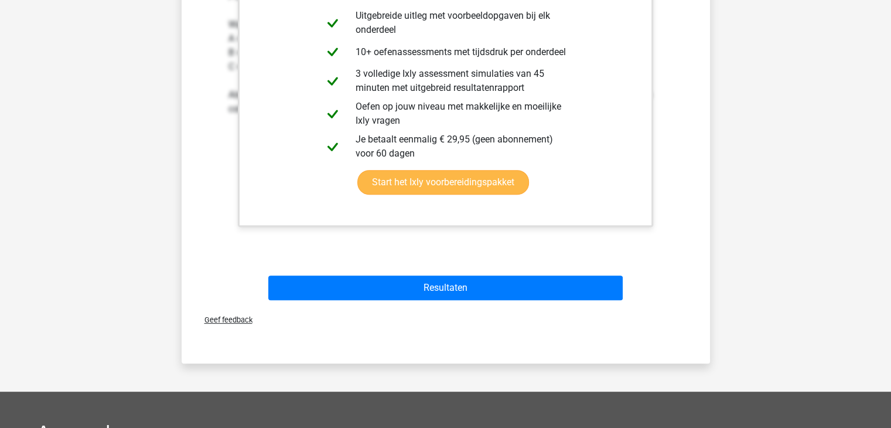
scroll to position [527, 0]
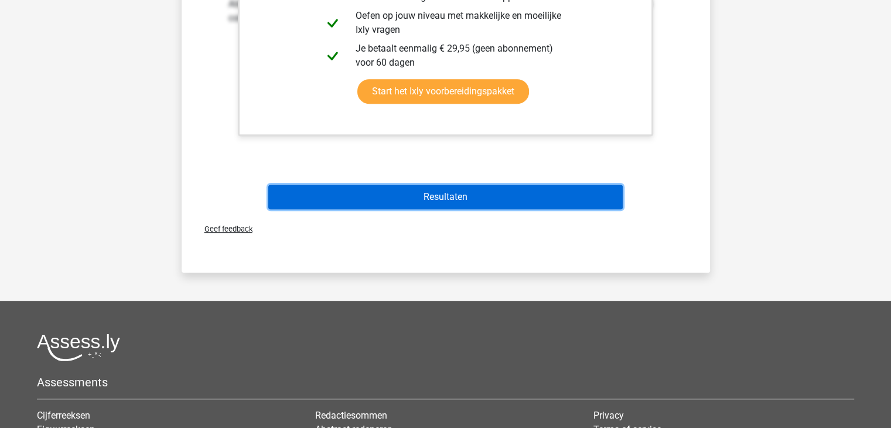
click at [450, 196] on button "Resultaten" at bounding box center [445, 197] width 354 height 25
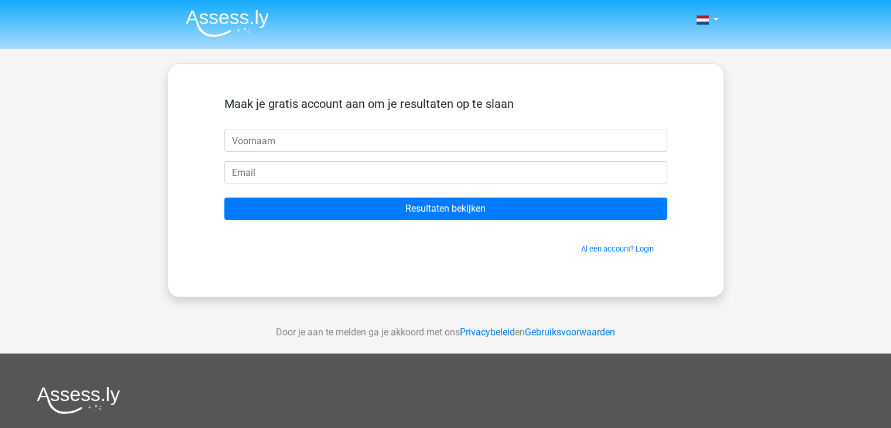
click at [794, 11] on header "Nederlands English" at bounding box center [445, 24] width 891 height 49
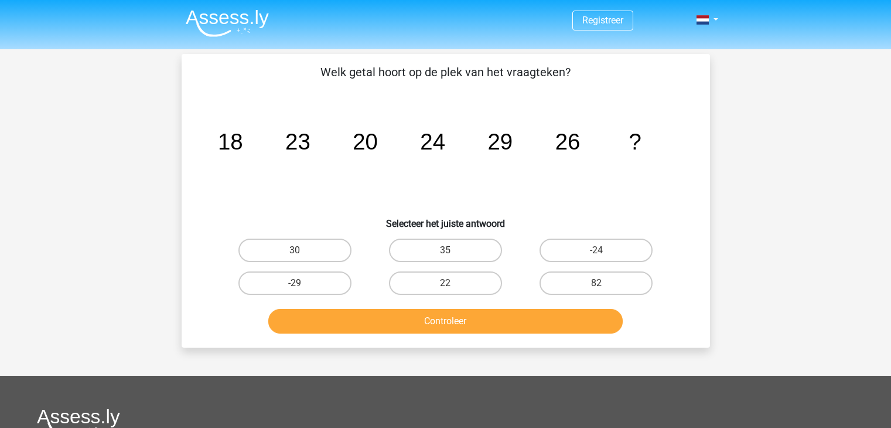
scroll to position [256, 0]
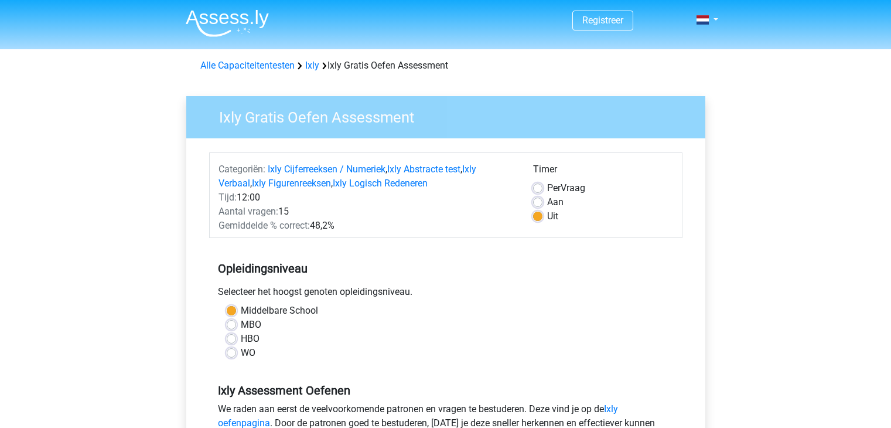
scroll to position [293, 0]
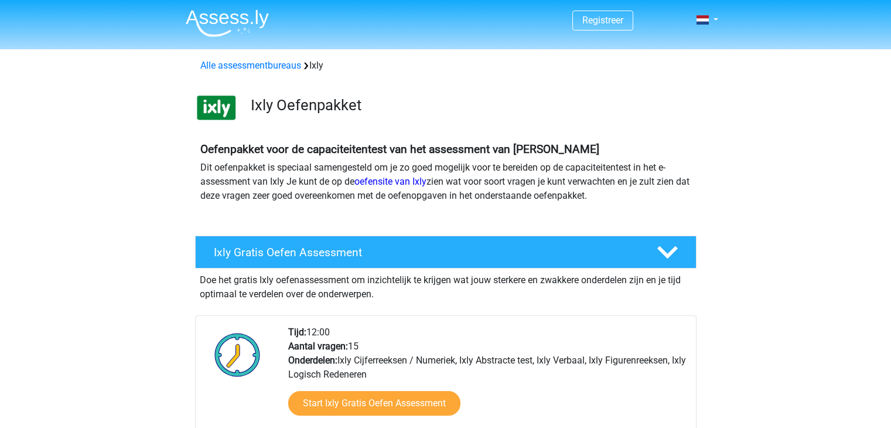
scroll to position [117, 0]
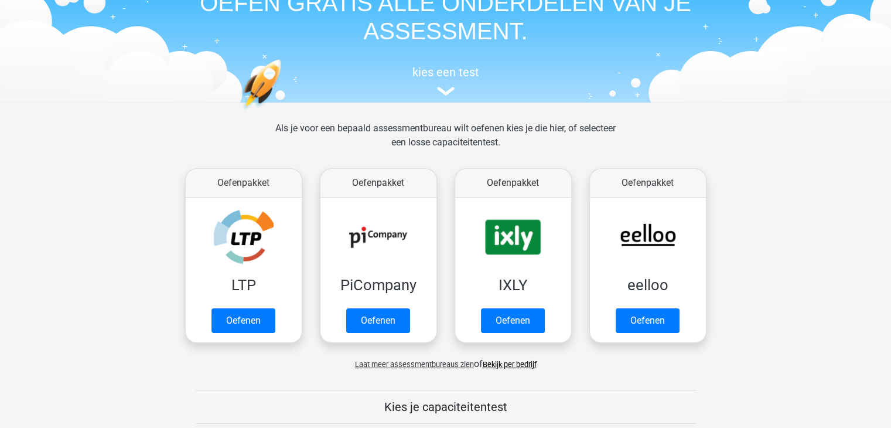
scroll to position [59, 0]
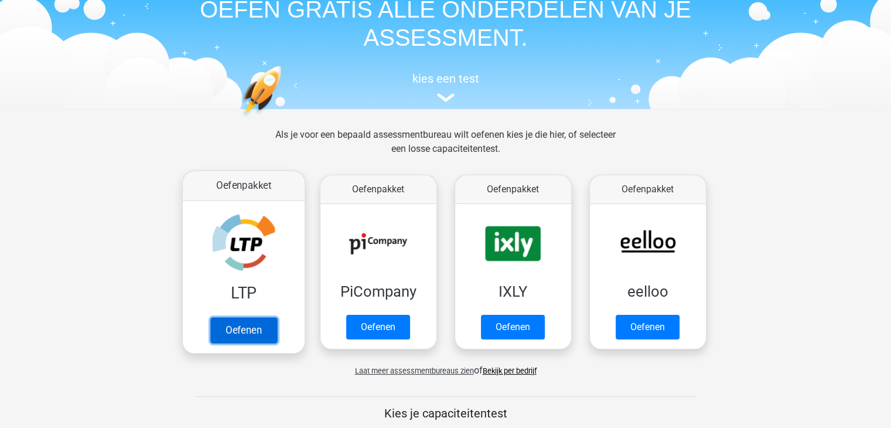
click at [244, 334] on link "Oefenen" at bounding box center [243, 330] width 67 height 26
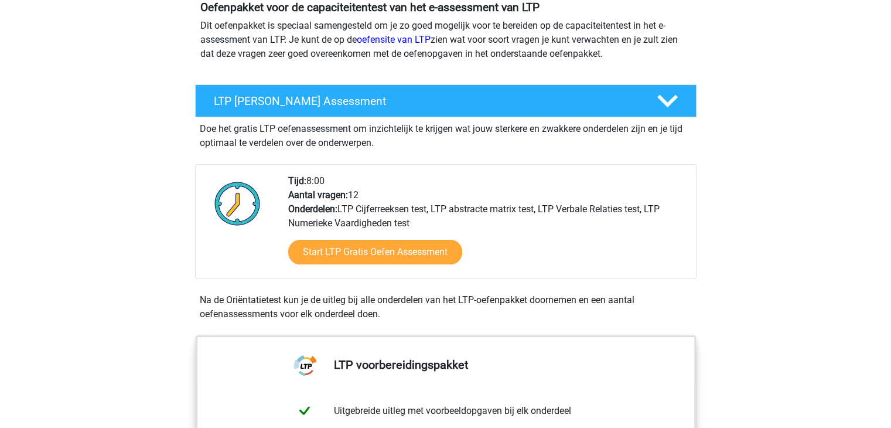
scroll to position [176, 0]
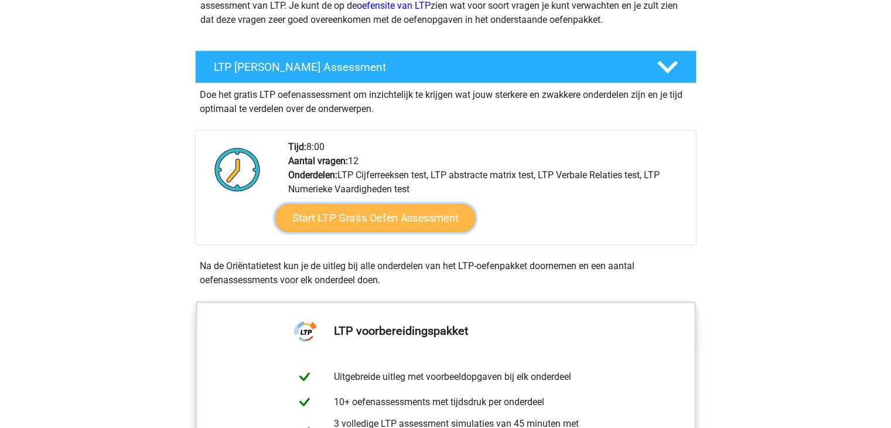
click at [387, 218] on link "Start LTP Gratis Oefen Assessment" at bounding box center [375, 218] width 200 height 28
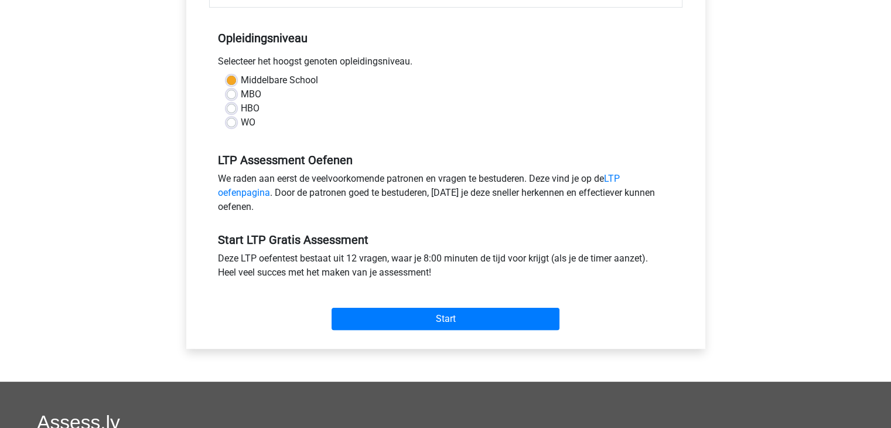
scroll to position [234, 0]
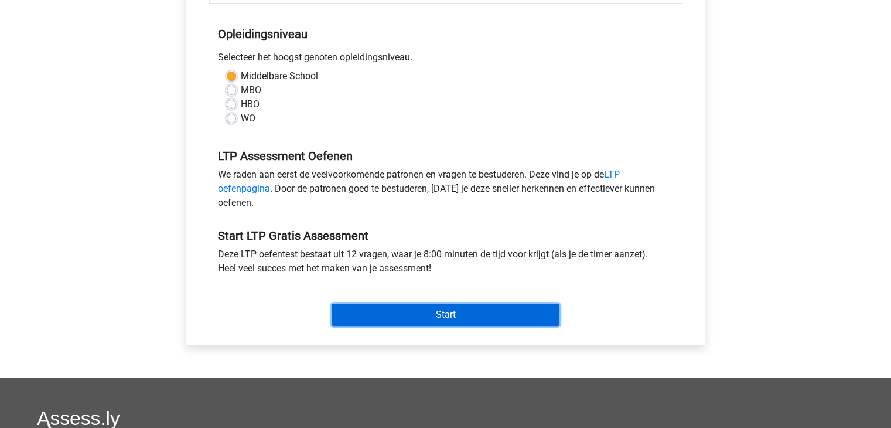
click at [419, 313] on input "Start" at bounding box center [446, 314] width 228 height 22
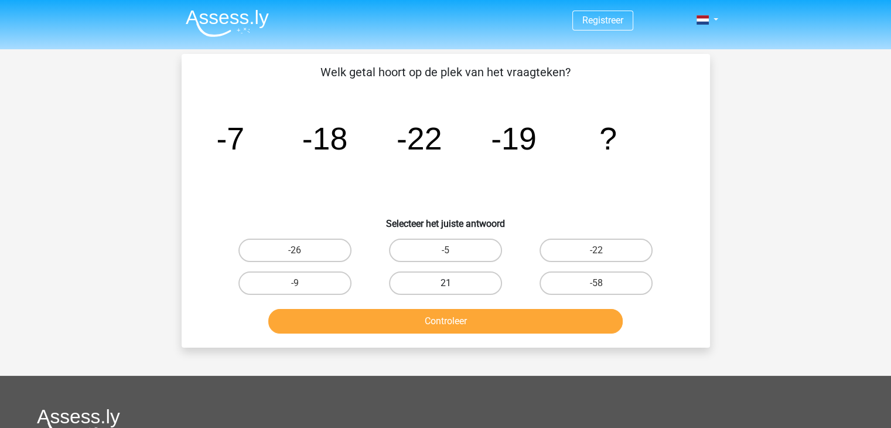
click at [444, 285] on label "21" at bounding box center [445, 282] width 113 height 23
click at [445, 285] on input "21" at bounding box center [449, 287] width 8 height 8
radio input "true"
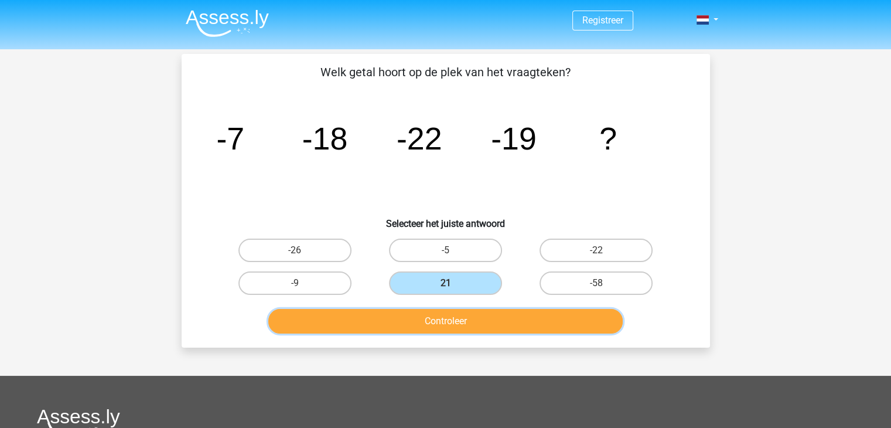
click at [440, 323] on button "Controleer" at bounding box center [445, 321] width 354 height 25
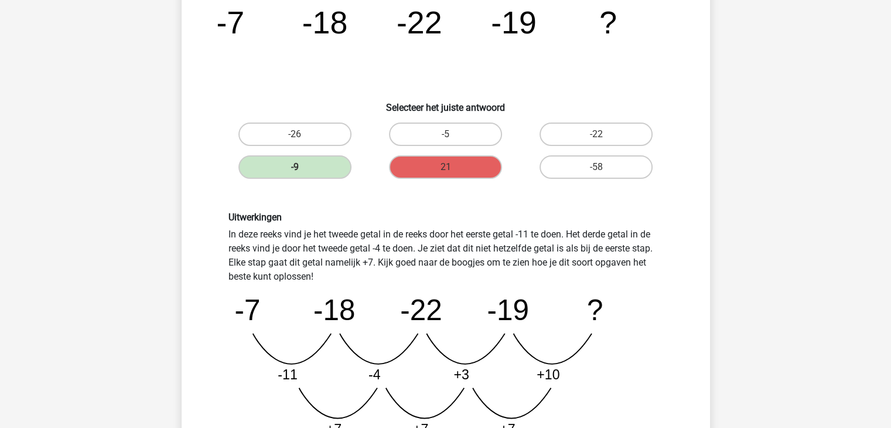
scroll to position [351, 0]
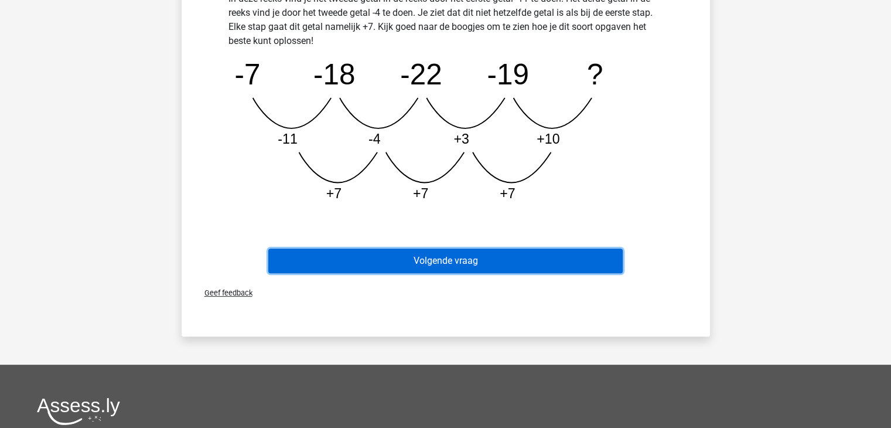
click at [448, 264] on button "Volgende vraag" at bounding box center [445, 260] width 354 height 25
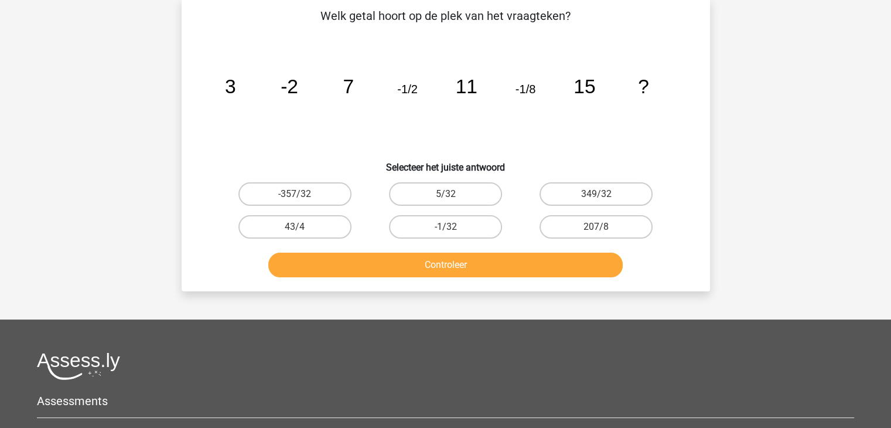
scroll to position [54, 0]
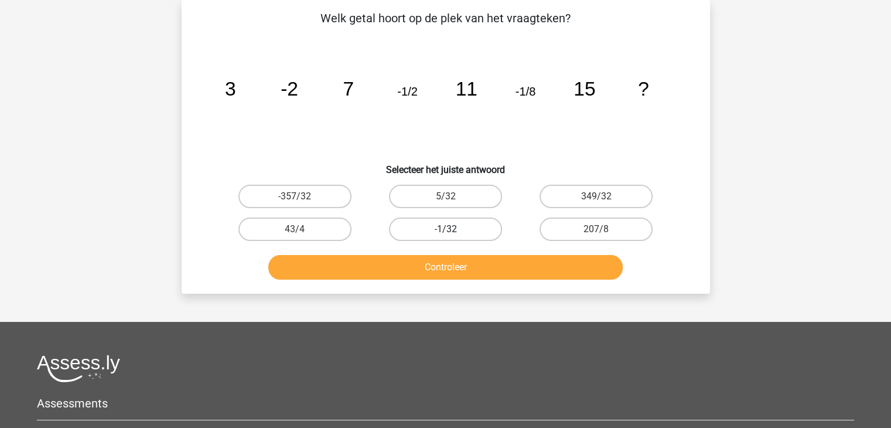
click at [453, 231] on label "-1/32" at bounding box center [445, 228] width 113 height 23
click at [453, 231] on input "-1/32" at bounding box center [449, 233] width 8 height 8
radio input "true"
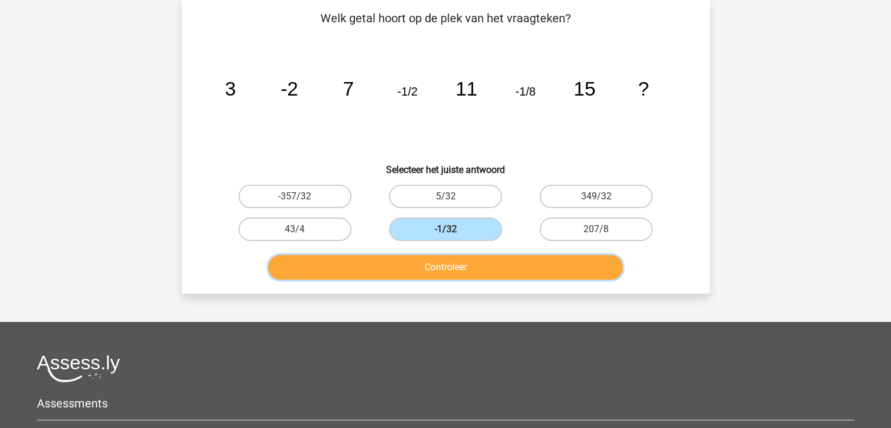
click at [446, 269] on button "Controleer" at bounding box center [445, 267] width 354 height 25
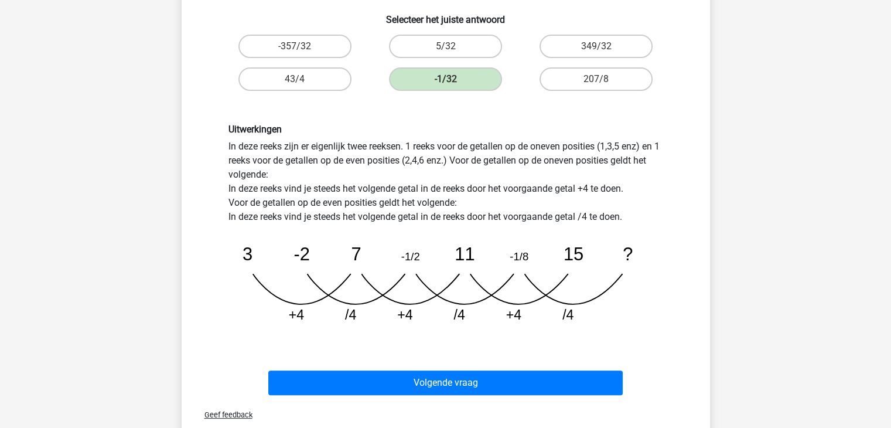
scroll to position [347, 0]
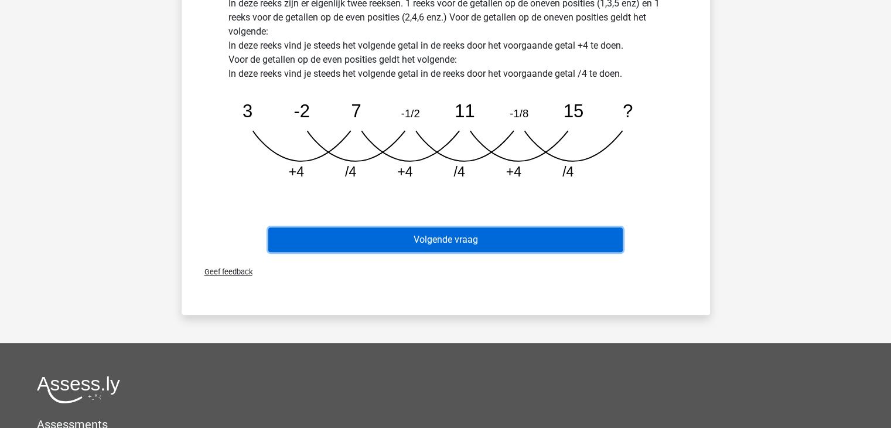
click at [463, 247] on button "Volgende vraag" at bounding box center [445, 239] width 354 height 25
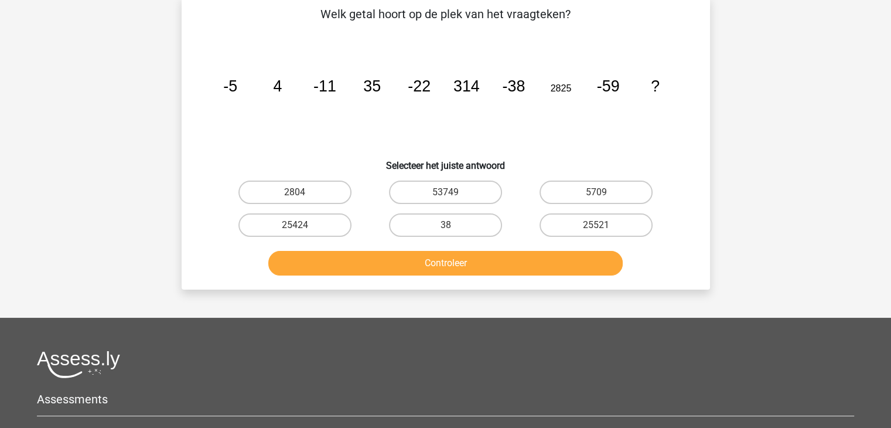
scroll to position [54, 0]
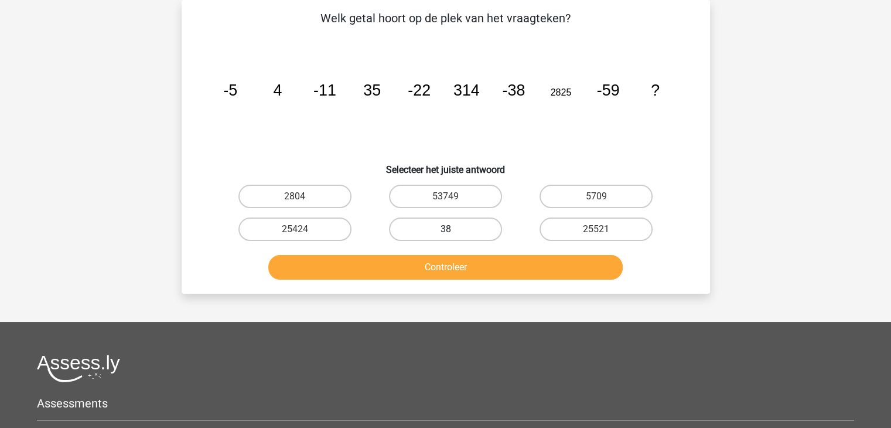
click at [466, 235] on label "38" at bounding box center [445, 228] width 113 height 23
click at [453, 235] on input "38" at bounding box center [449, 233] width 8 height 8
radio input "true"
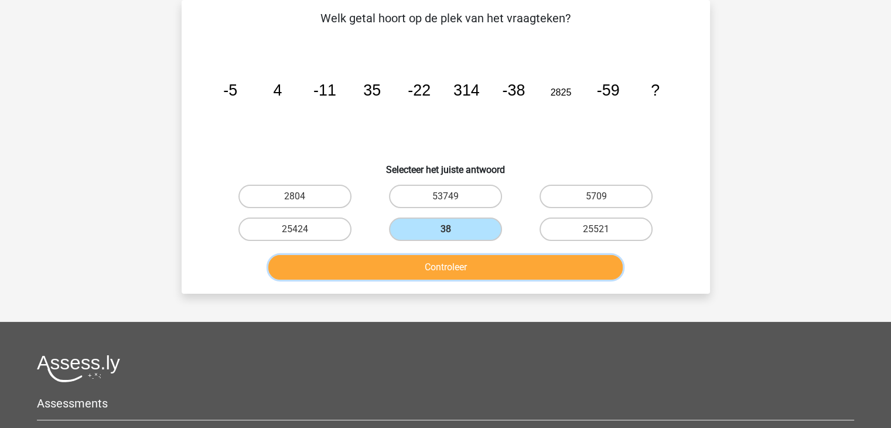
click at [459, 257] on button "Controleer" at bounding box center [445, 267] width 354 height 25
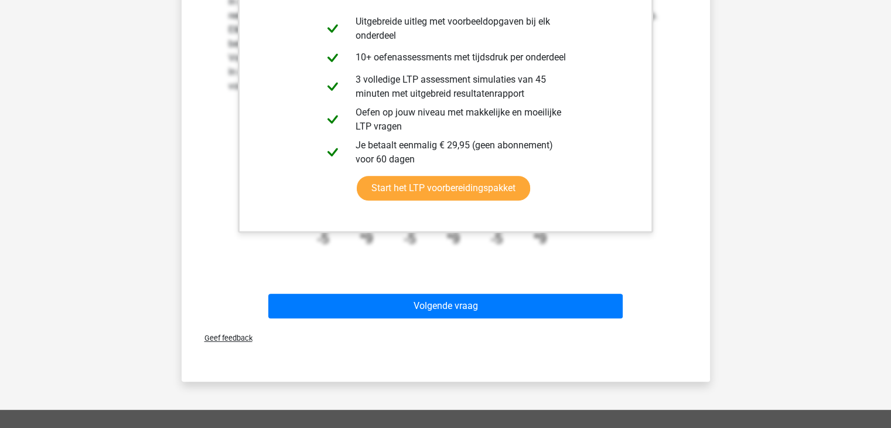
scroll to position [405, 0]
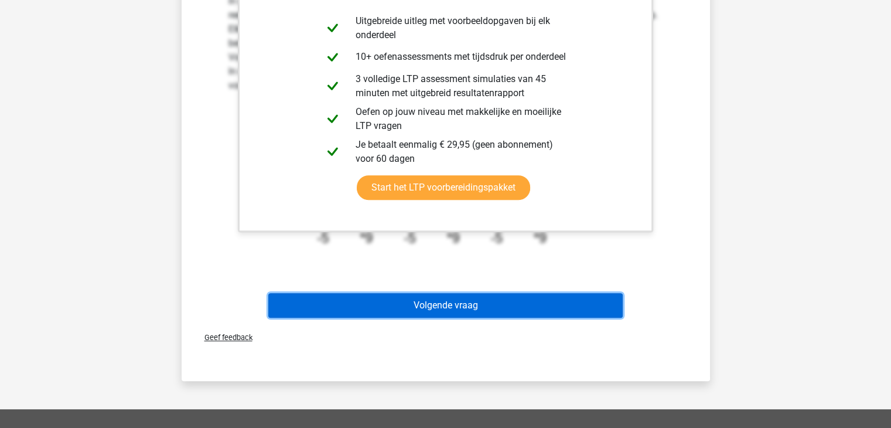
click at [445, 301] on button "Volgende vraag" at bounding box center [445, 305] width 354 height 25
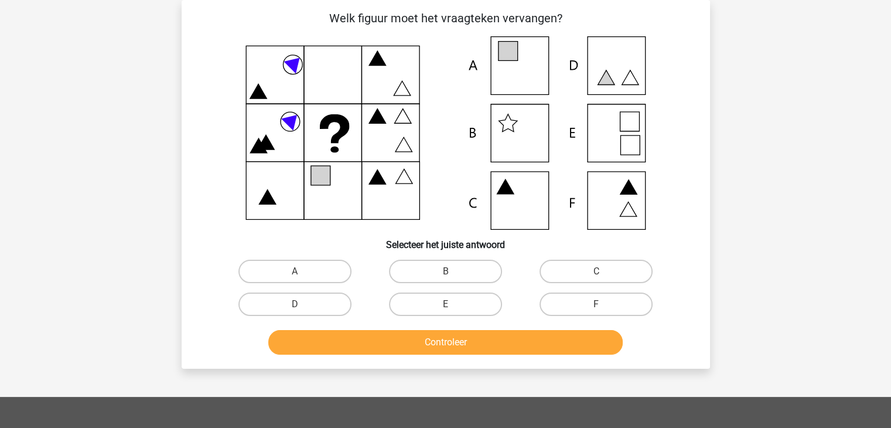
scroll to position [54, 0]
click at [440, 304] on label "E" at bounding box center [445, 303] width 113 height 23
click at [445, 304] on input "E" at bounding box center [449, 308] width 8 height 8
radio input "true"
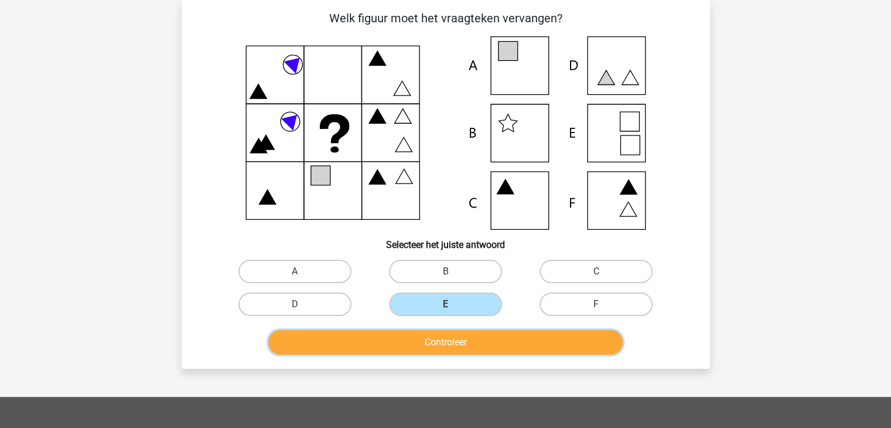
click at [423, 336] on button "Controleer" at bounding box center [445, 342] width 354 height 25
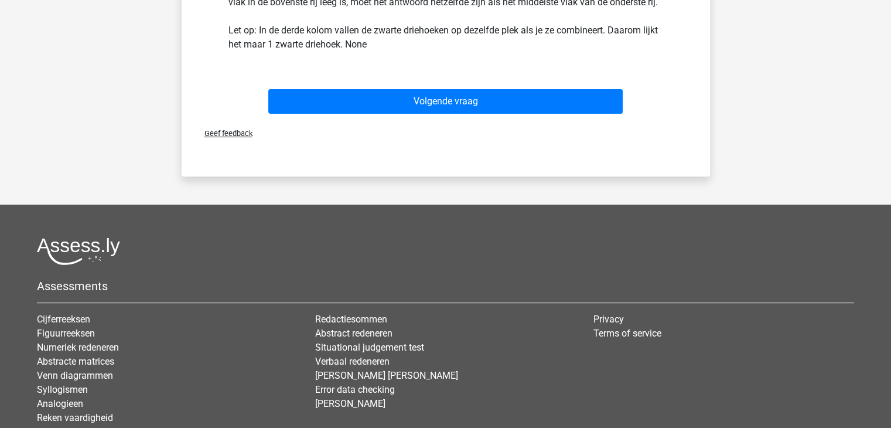
scroll to position [464, 0]
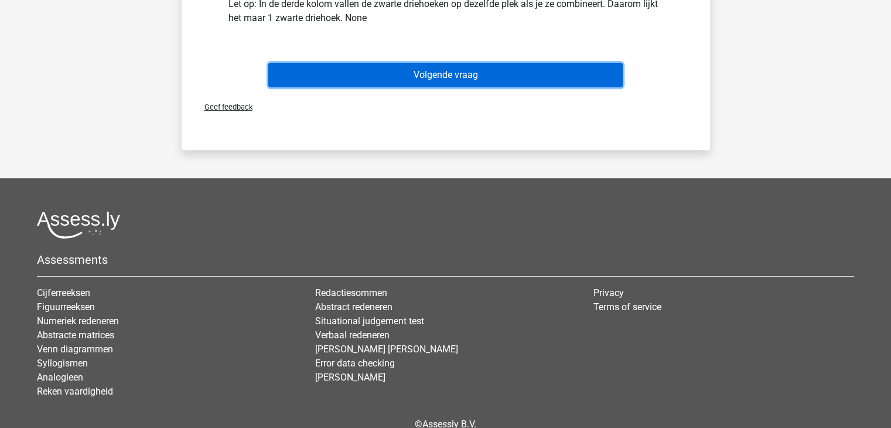
click at [457, 72] on button "Volgende vraag" at bounding box center [445, 75] width 354 height 25
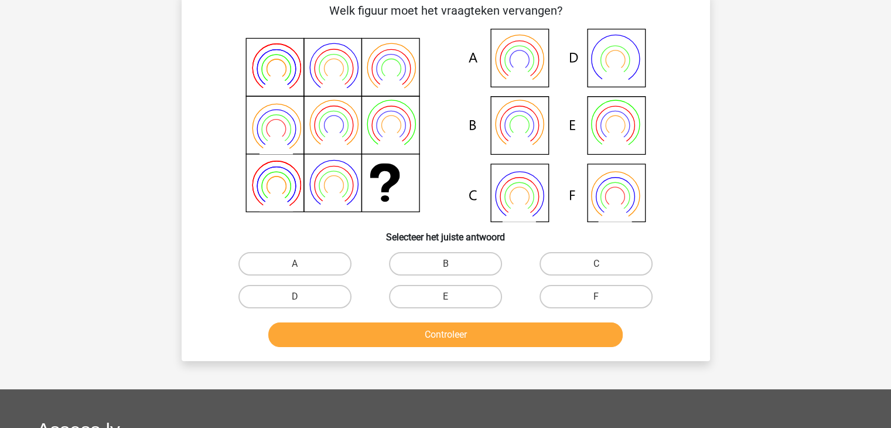
scroll to position [54, 0]
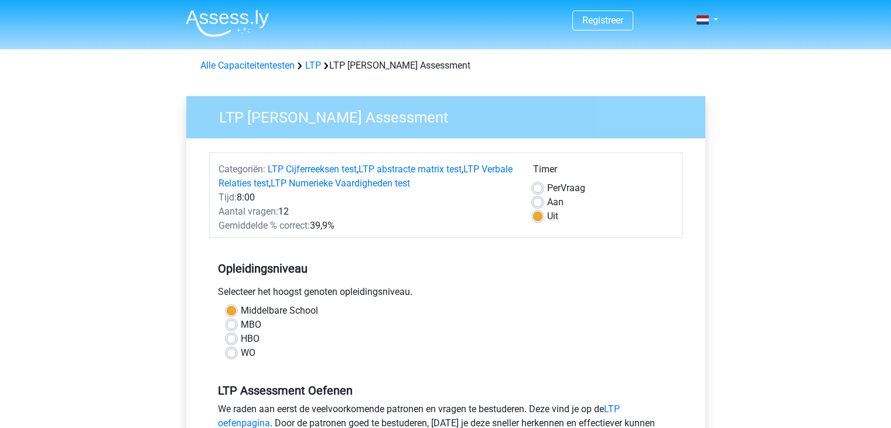
scroll to position [234, 0]
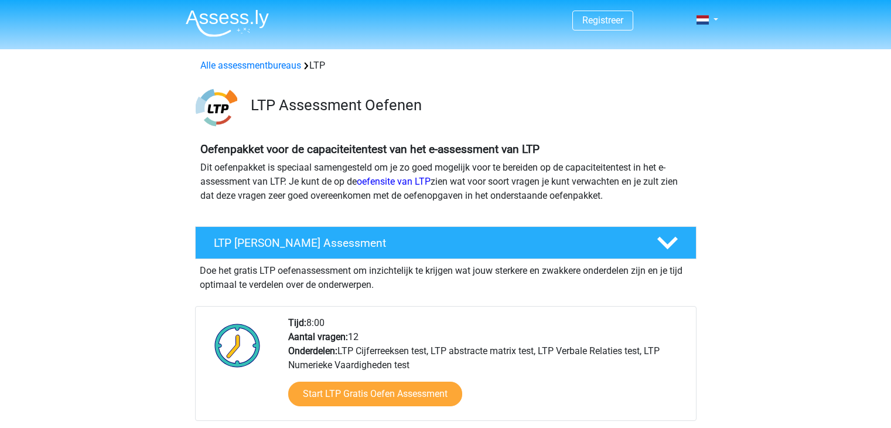
scroll to position [176, 0]
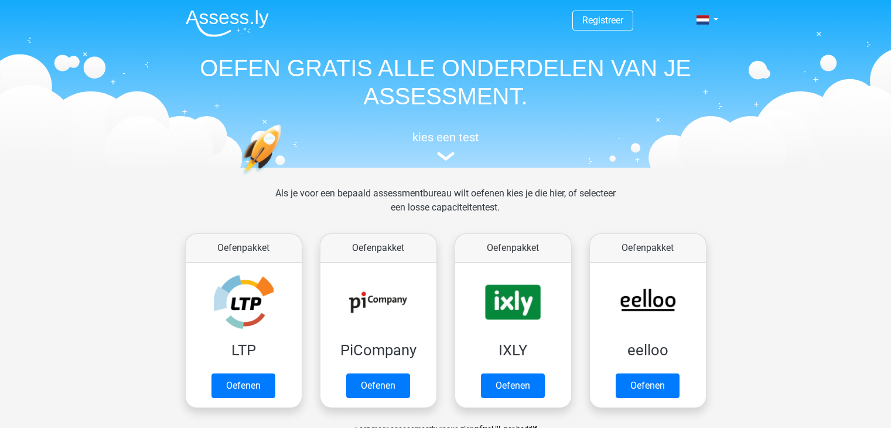
scroll to position [59, 0]
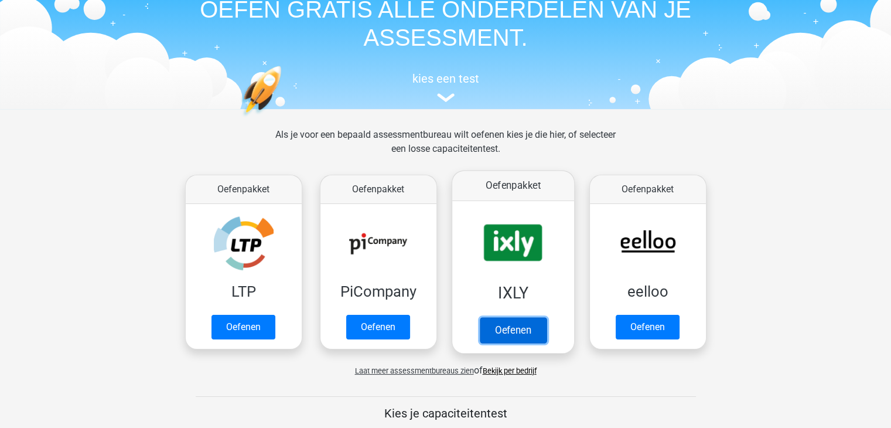
click at [521, 327] on link "Oefenen" at bounding box center [512, 330] width 67 height 26
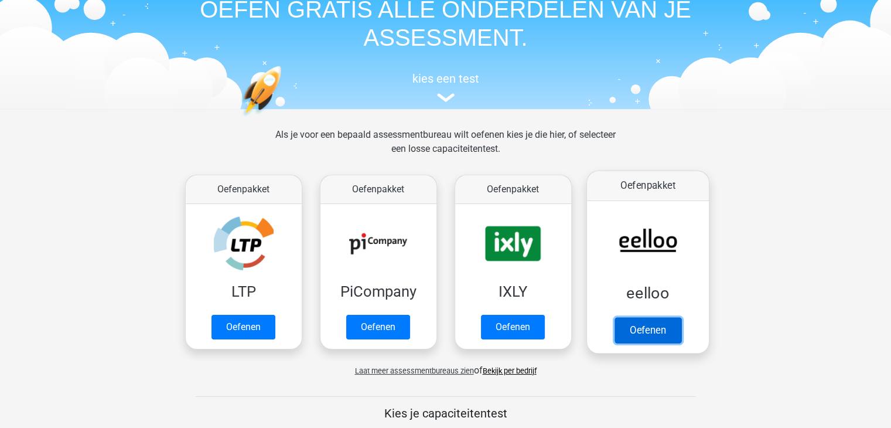
click at [630, 322] on link "Oefenen" at bounding box center [647, 330] width 67 height 26
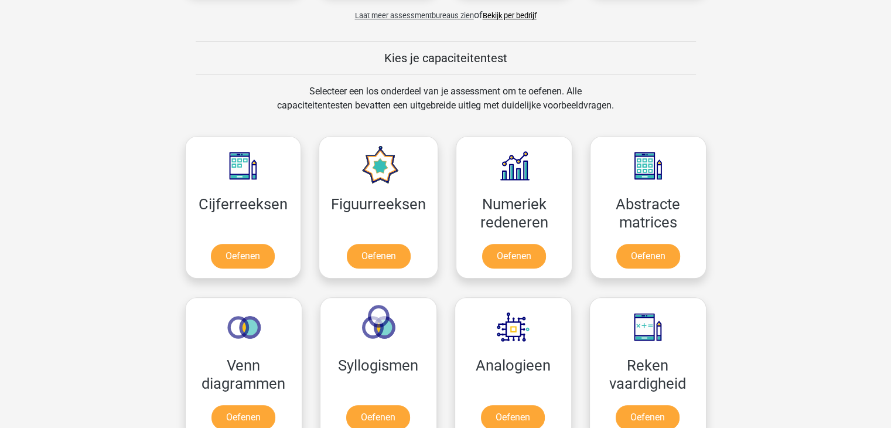
scroll to position [410, 0]
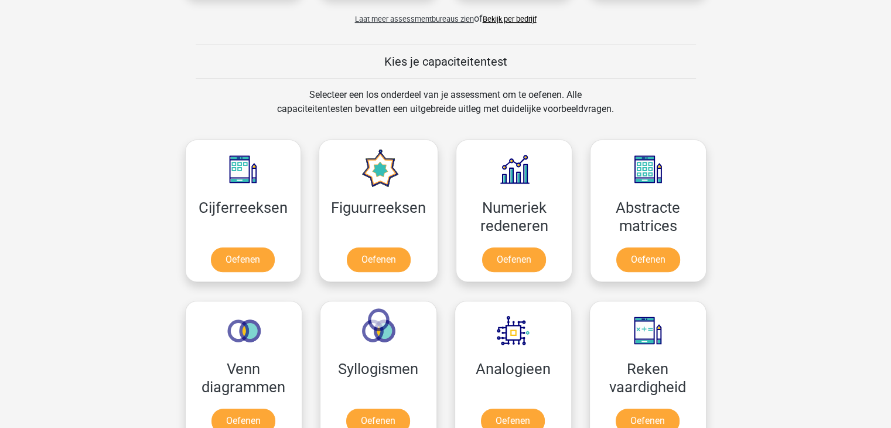
click at [410, 410] on link "Oefenen" at bounding box center [377, 423] width 67 height 26
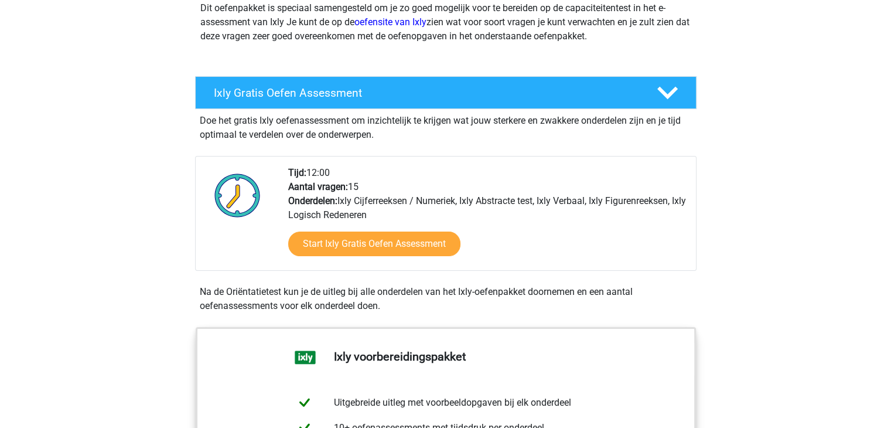
scroll to position [176, 0]
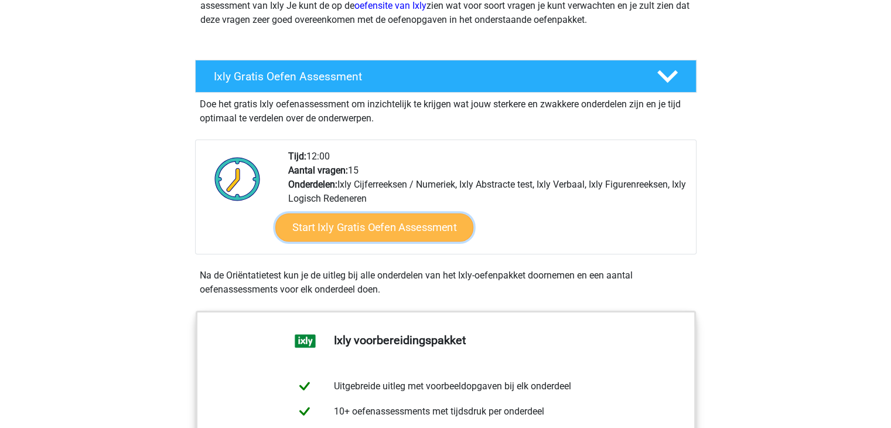
click at [364, 221] on link "Start Ixly Gratis Oefen Assessment" at bounding box center [374, 227] width 198 height 28
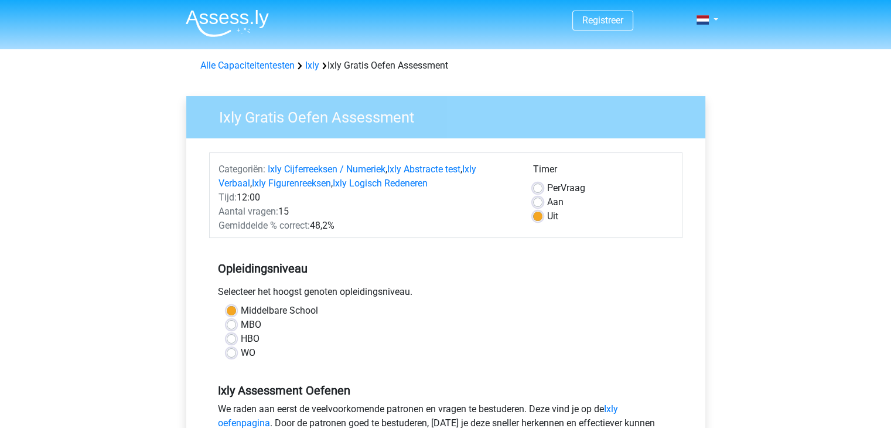
scroll to position [234, 0]
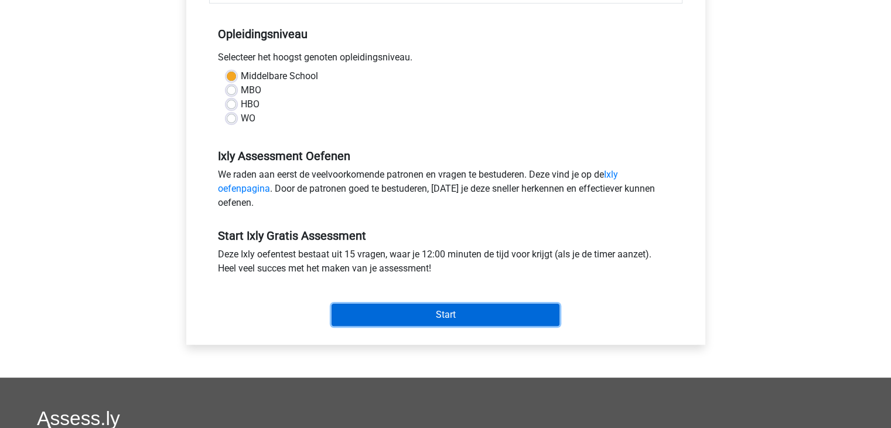
click at [408, 316] on input "Start" at bounding box center [446, 314] width 228 height 22
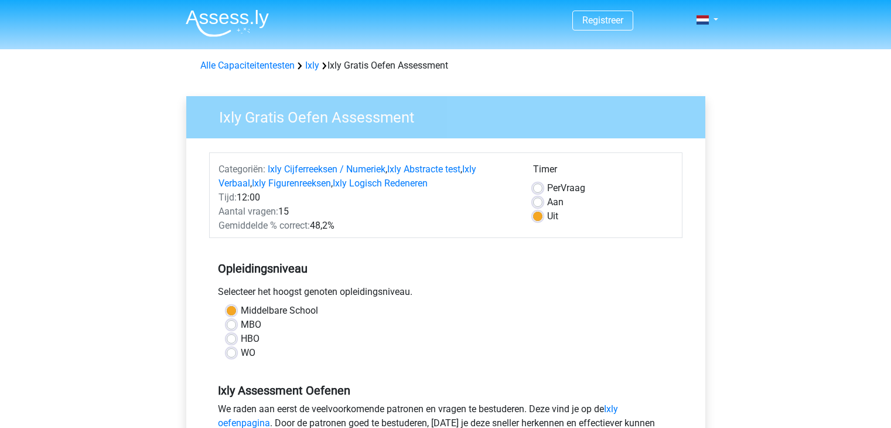
scroll to position [234, 0]
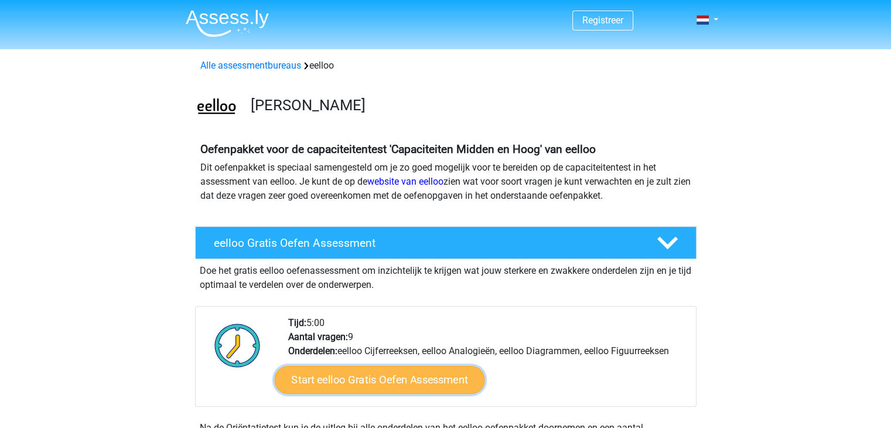
click at [407, 373] on link "Start eelloo Gratis Oefen Assessment" at bounding box center [379, 380] width 210 height 28
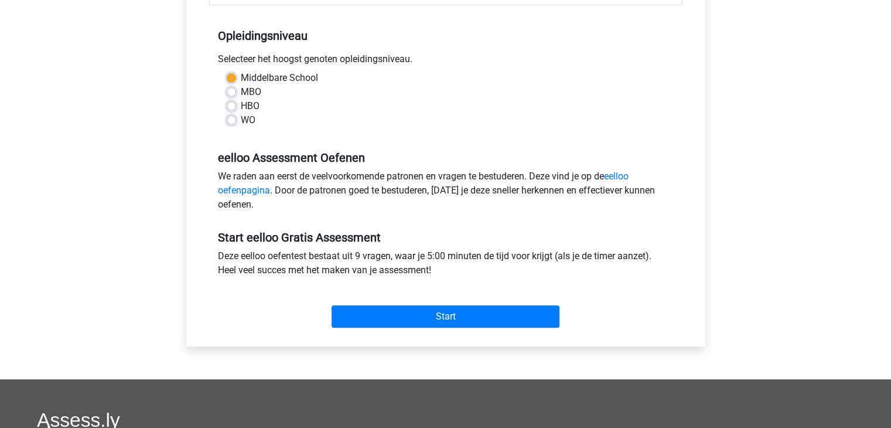
scroll to position [234, 0]
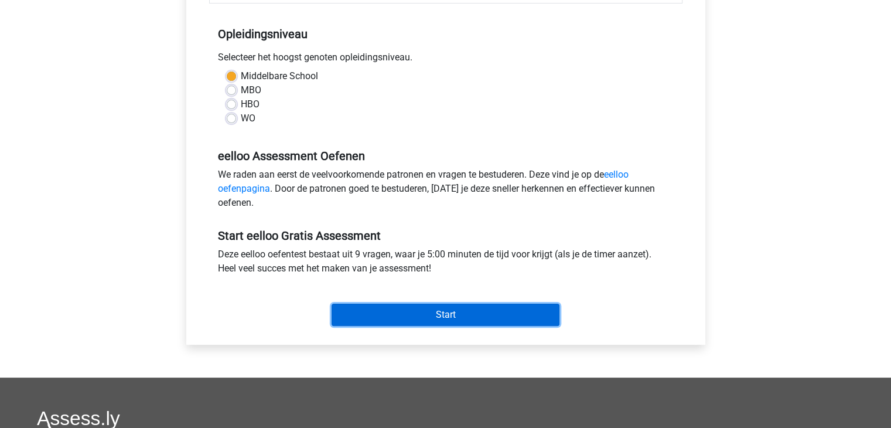
click at [428, 315] on input "Start" at bounding box center [446, 314] width 228 height 22
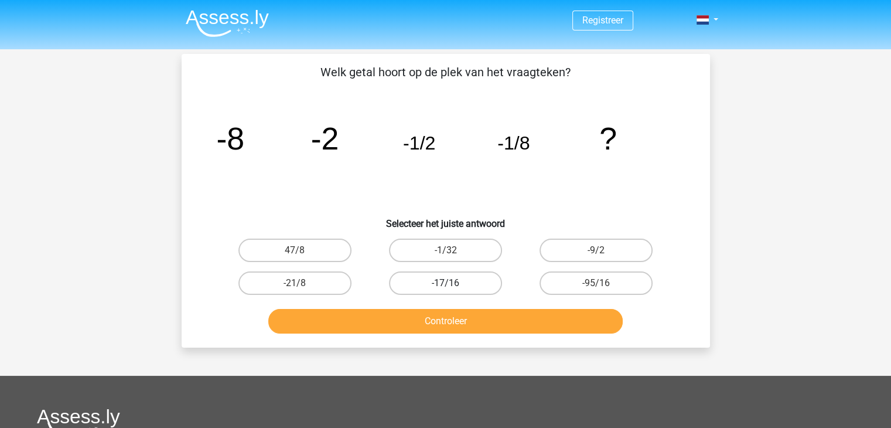
click at [440, 281] on label "-17/16" at bounding box center [445, 282] width 113 height 23
click at [445, 283] on input "-17/16" at bounding box center [449, 287] width 8 height 8
radio input "true"
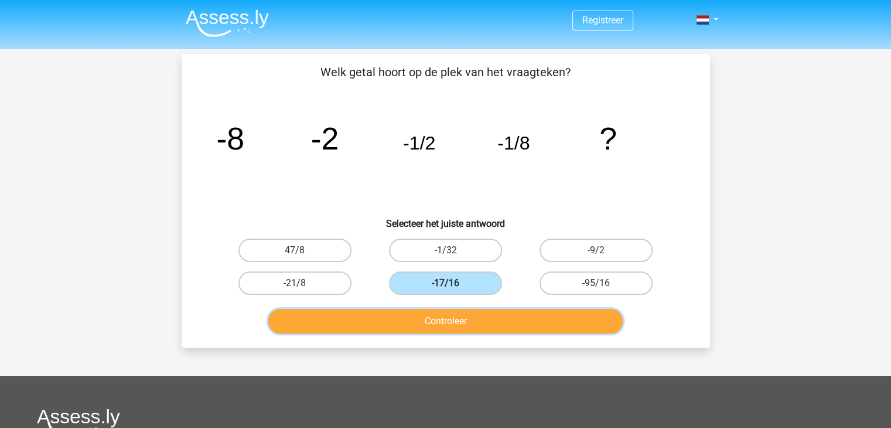
click at [433, 313] on button "Controleer" at bounding box center [445, 321] width 354 height 25
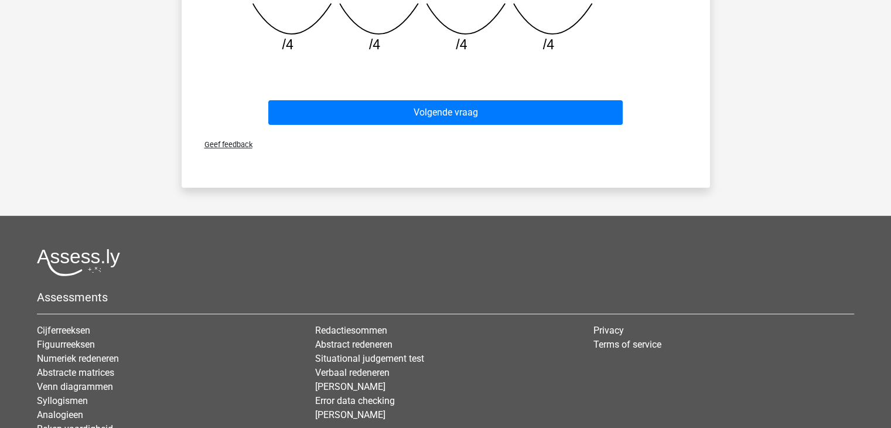
scroll to position [410, 0]
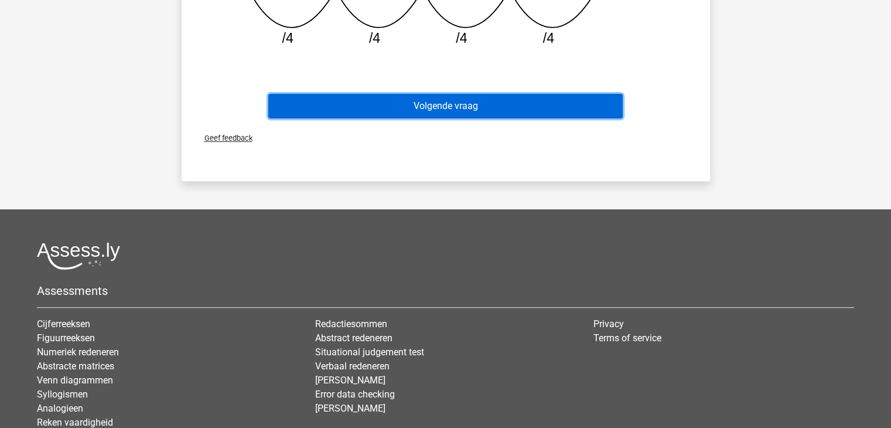
click at [451, 114] on button "Volgende vraag" at bounding box center [445, 106] width 354 height 25
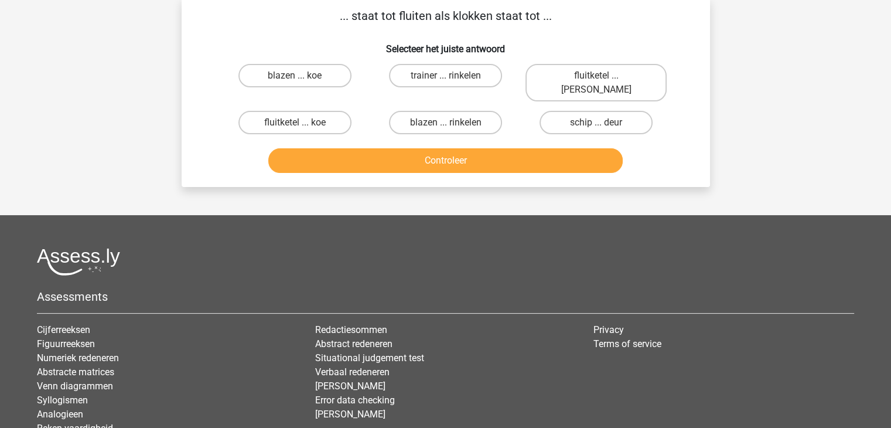
scroll to position [54, 0]
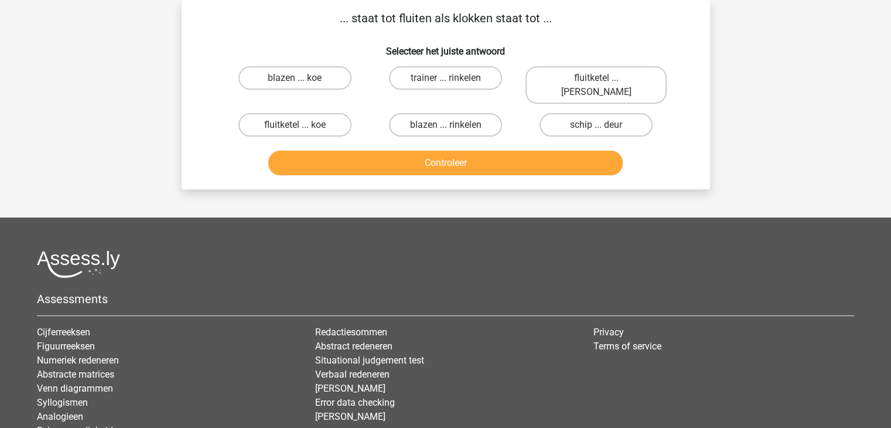
click at [451, 125] on input "blazen ... rinkelen" at bounding box center [449, 129] width 8 height 8
radio input "true"
click at [442, 151] on button "Controleer" at bounding box center [445, 163] width 354 height 25
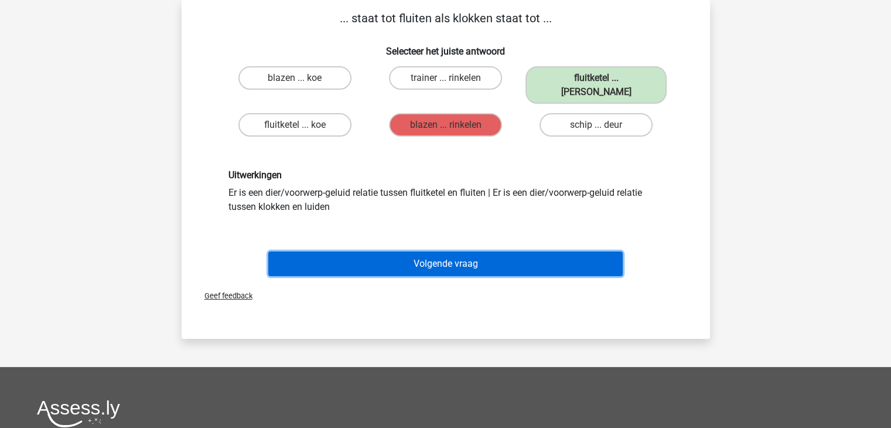
click at [433, 253] on button "Volgende vraag" at bounding box center [445, 263] width 354 height 25
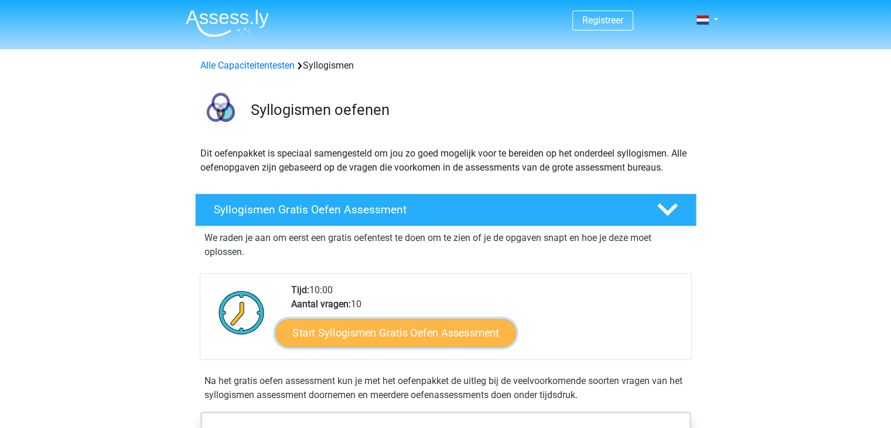
click at [412, 336] on link "Start Syllogismen Gratis Oefen Assessment" at bounding box center [395, 332] width 241 height 28
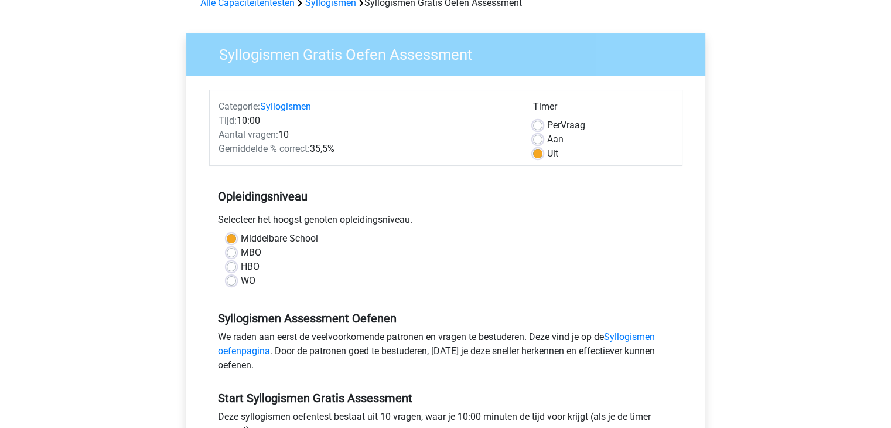
scroll to position [351, 0]
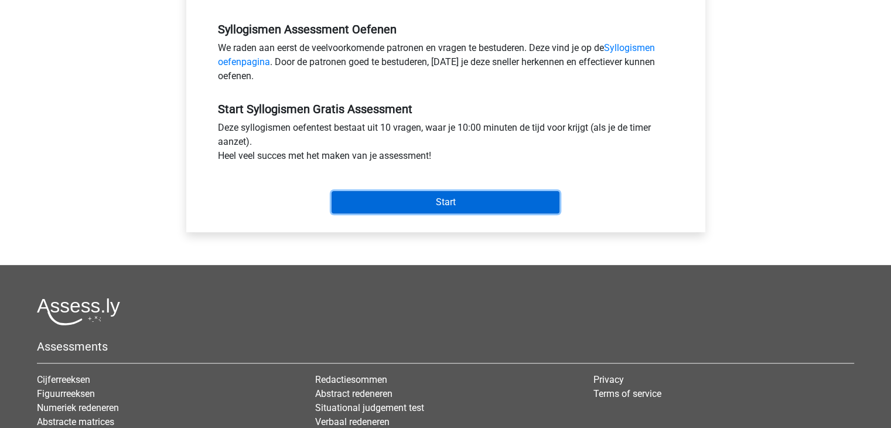
click at [443, 200] on input "Start" at bounding box center [446, 202] width 228 height 22
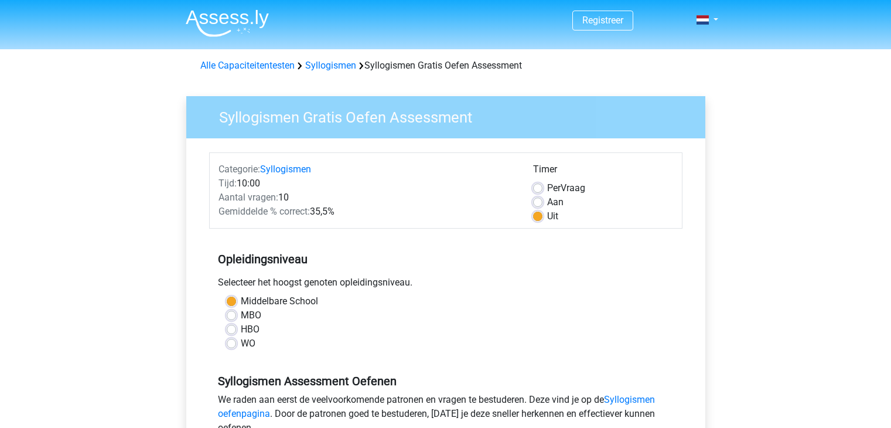
scroll to position [351, 0]
